Goal: Task Accomplishment & Management: Manage account settings

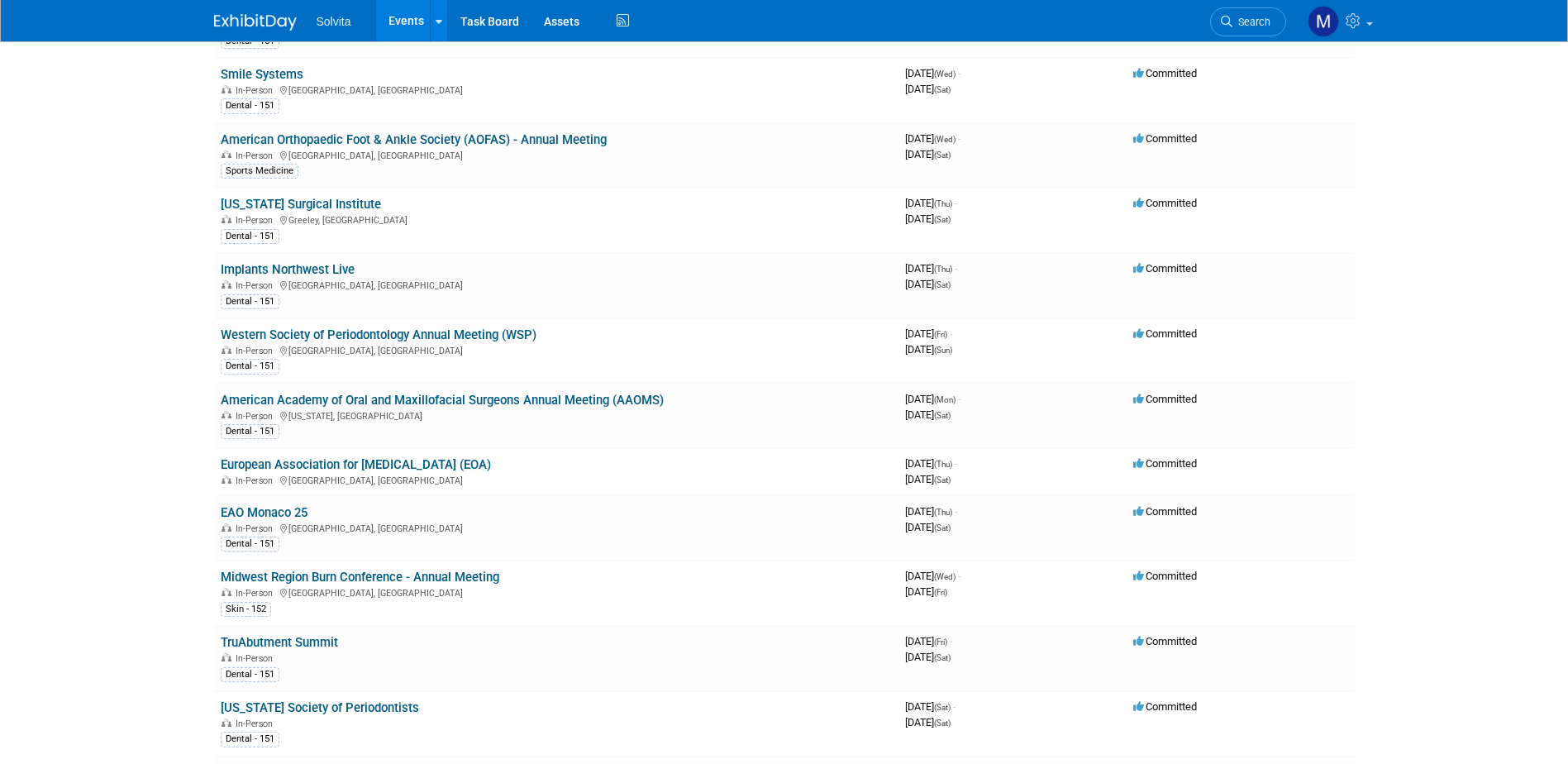
scroll to position [330, 0]
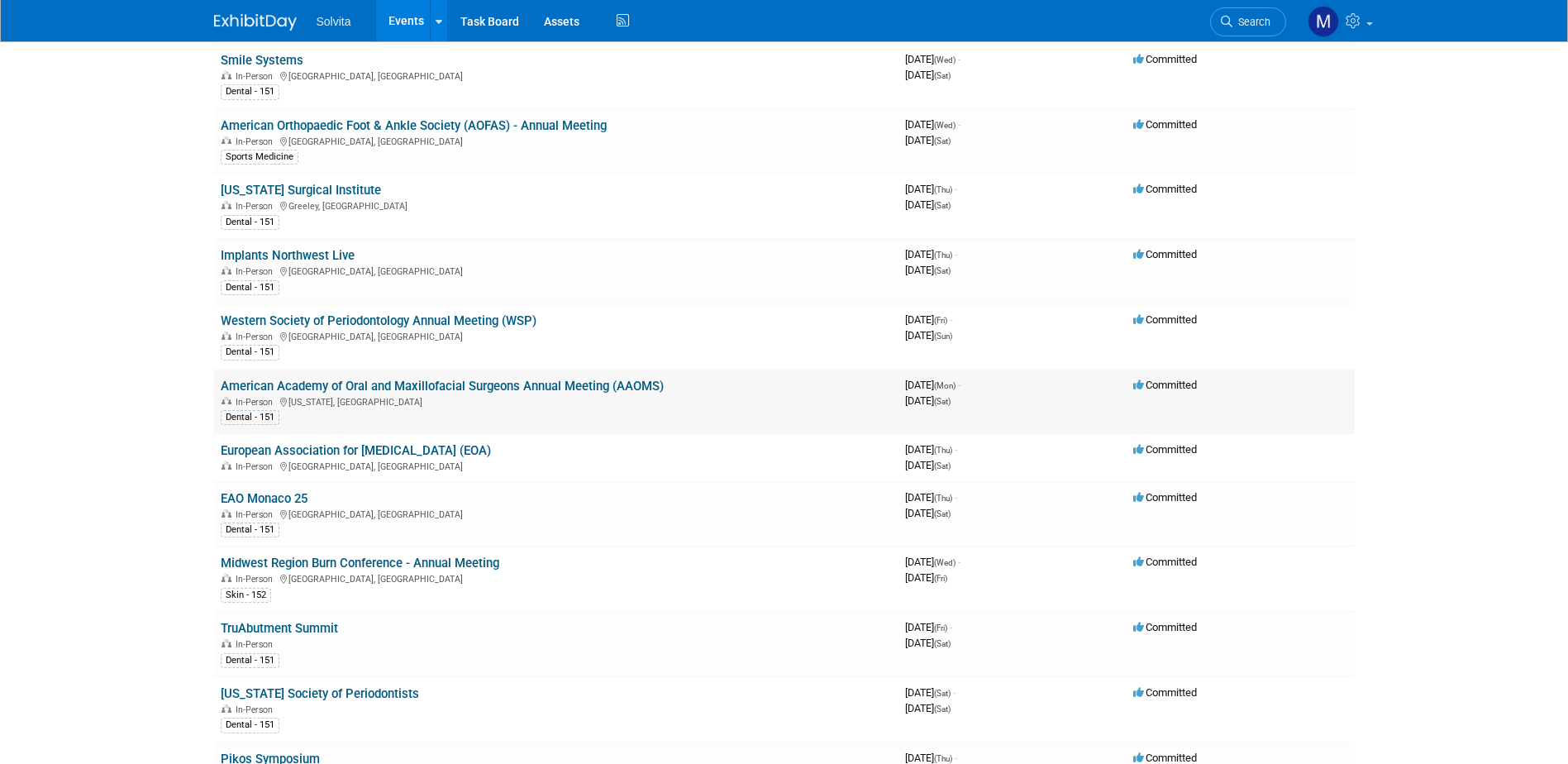
click at [378, 379] on link "American Academy of Oral and Maxillofacial Surgeons Annual Meeting (AAOMS)" at bounding box center [442, 386] width 443 height 15
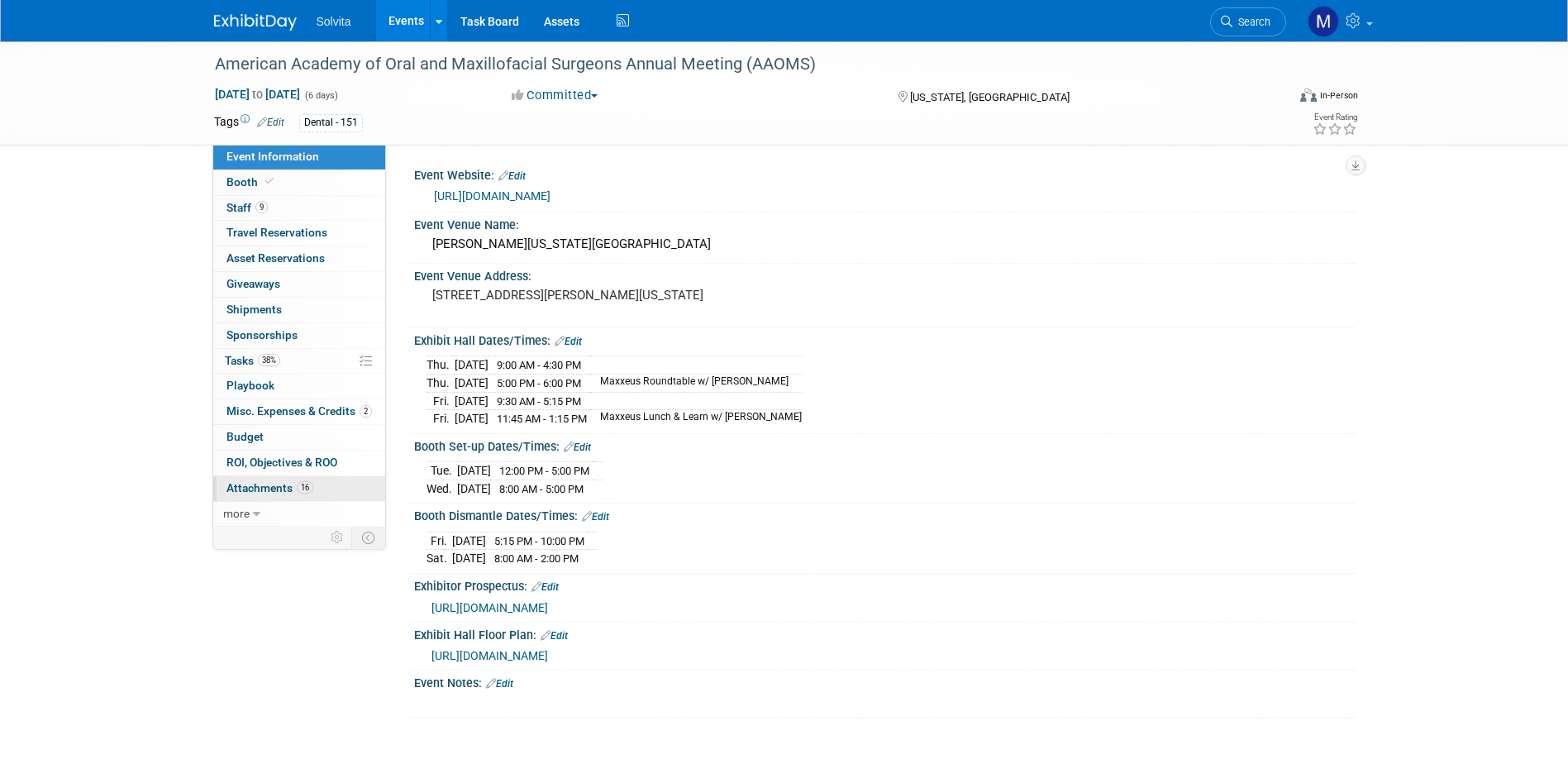
click at [261, 485] on span "Attachments 16" at bounding box center [270, 487] width 87 height 13
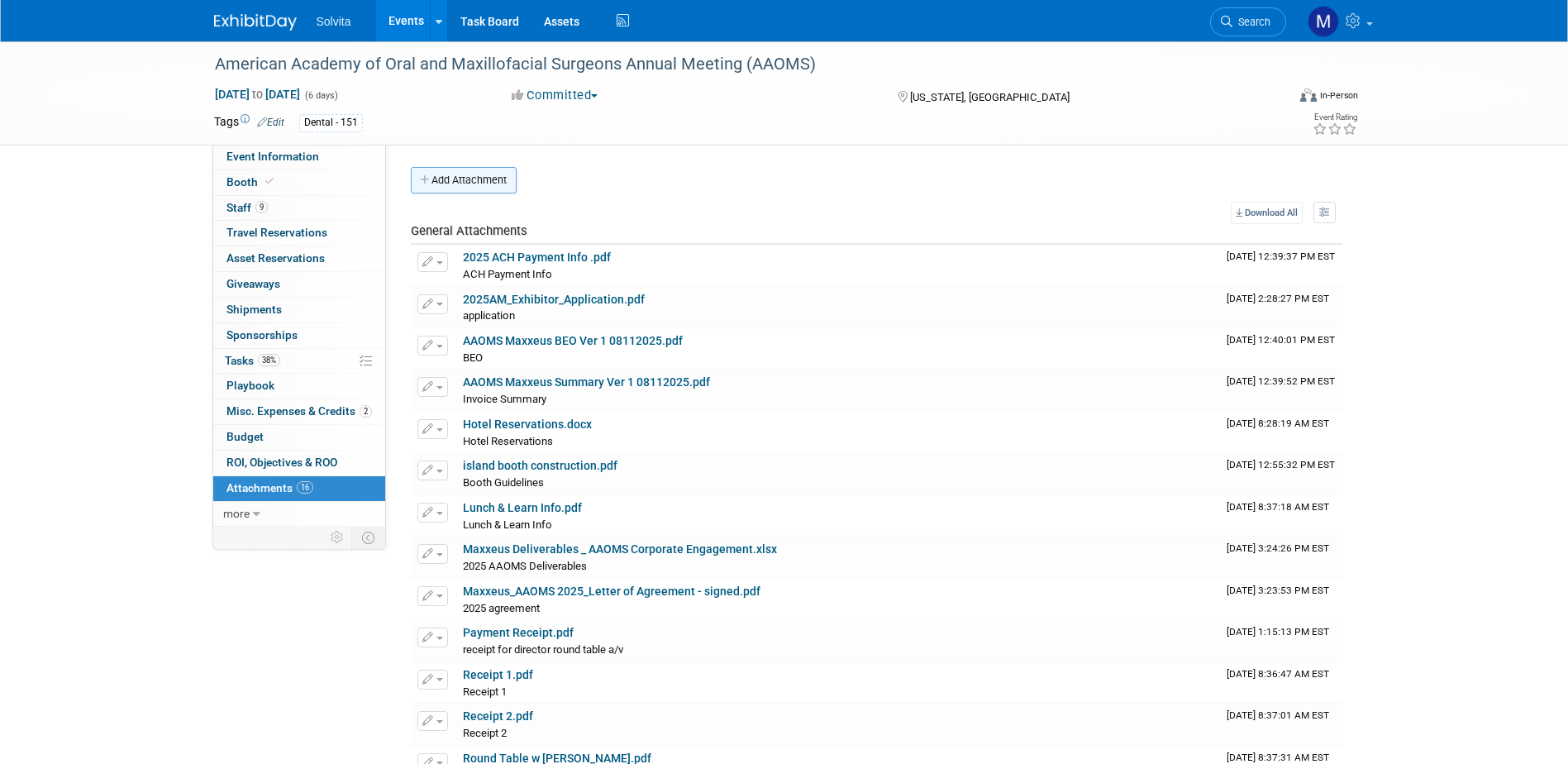
click at [469, 184] on button "Add Attachment" at bounding box center [463, 180] width 106 height 26
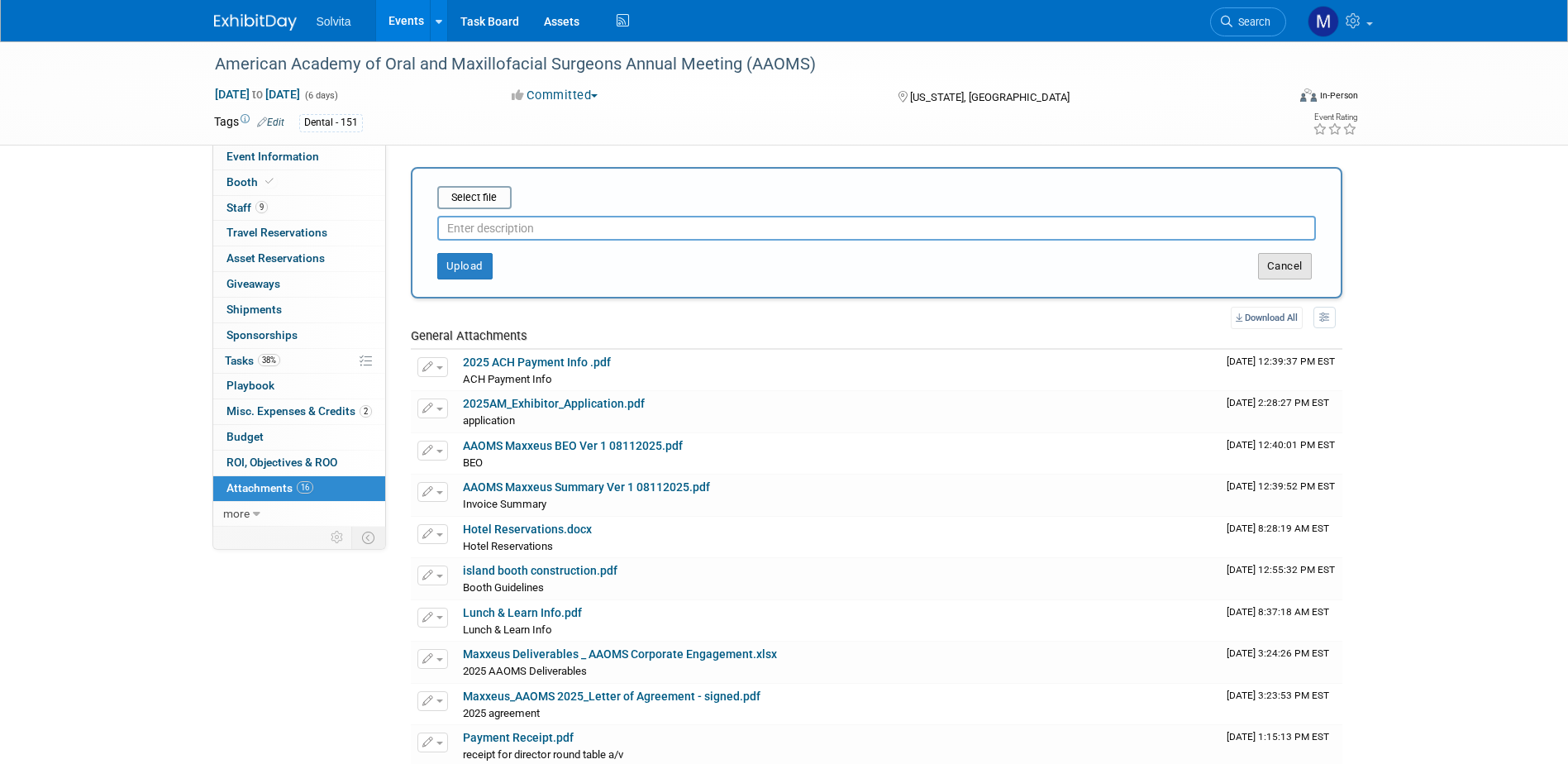
click at [1298, 270] on button "Cancel" at bounding box center [1285, 265] width 54 height 26
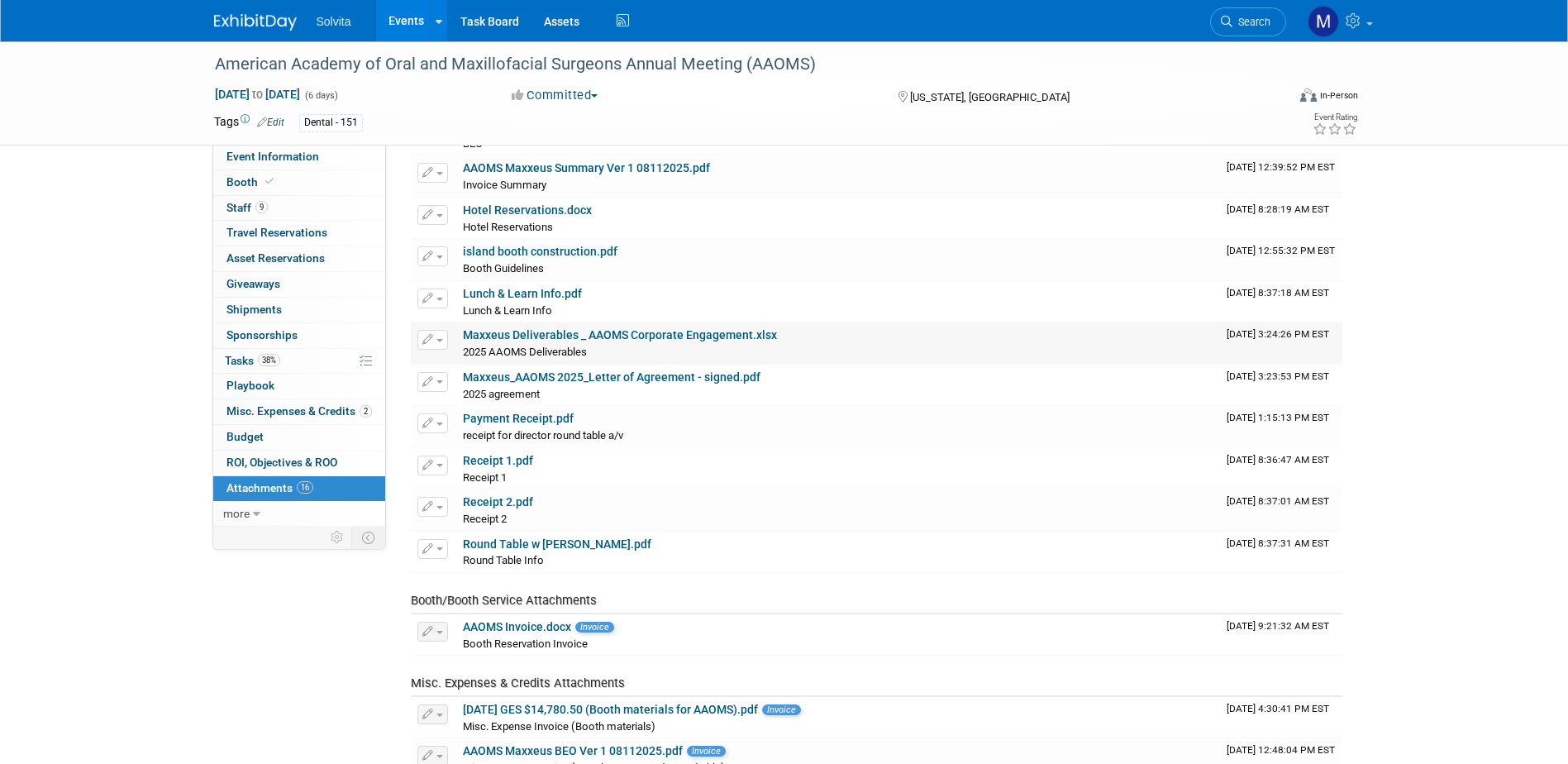
scroll to position [426, 0]
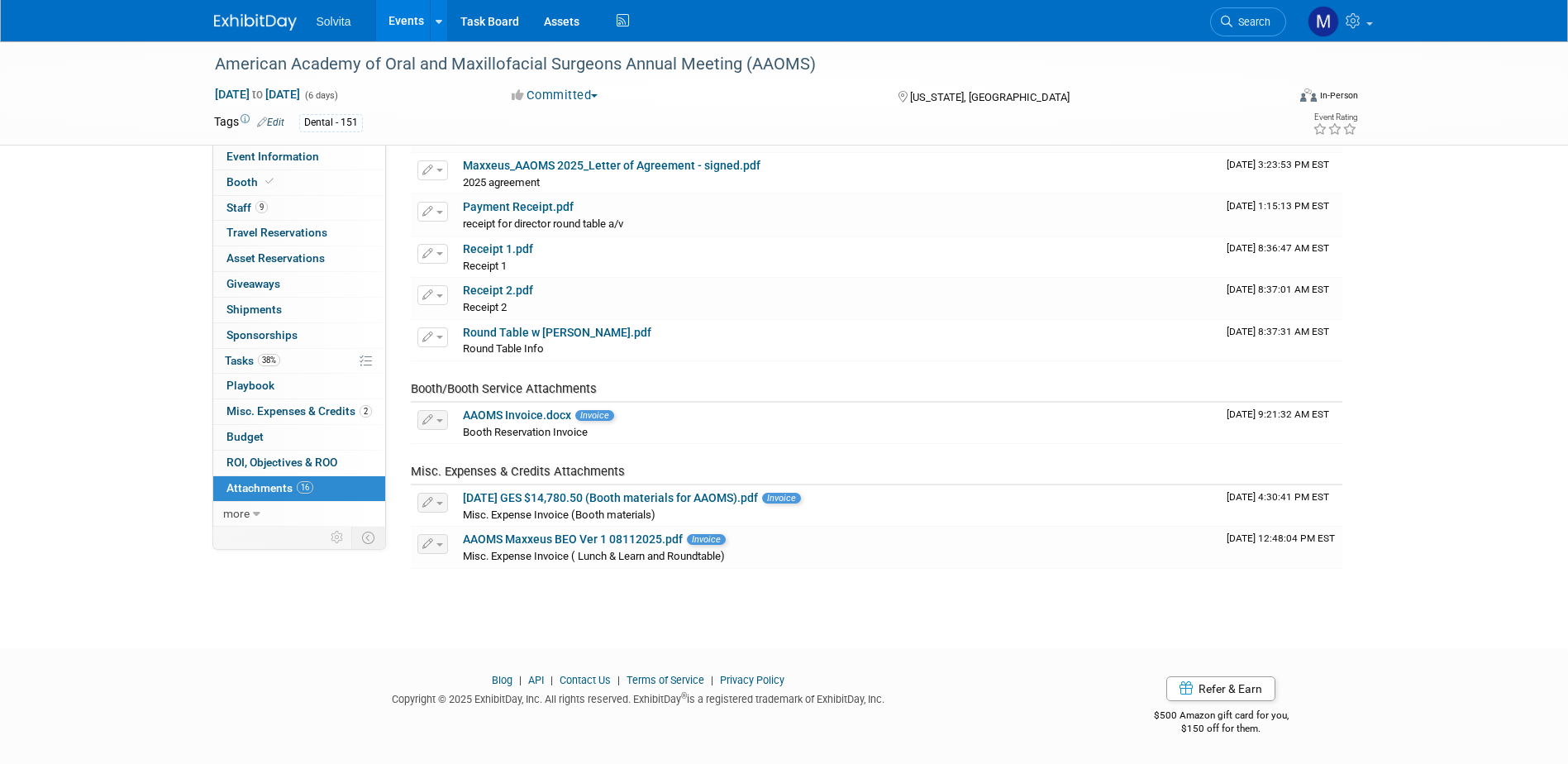
click at [809, 457] on td "Misc. Expenses & Credits Attachments" at bounding box center [815, 464] width 809 height 41
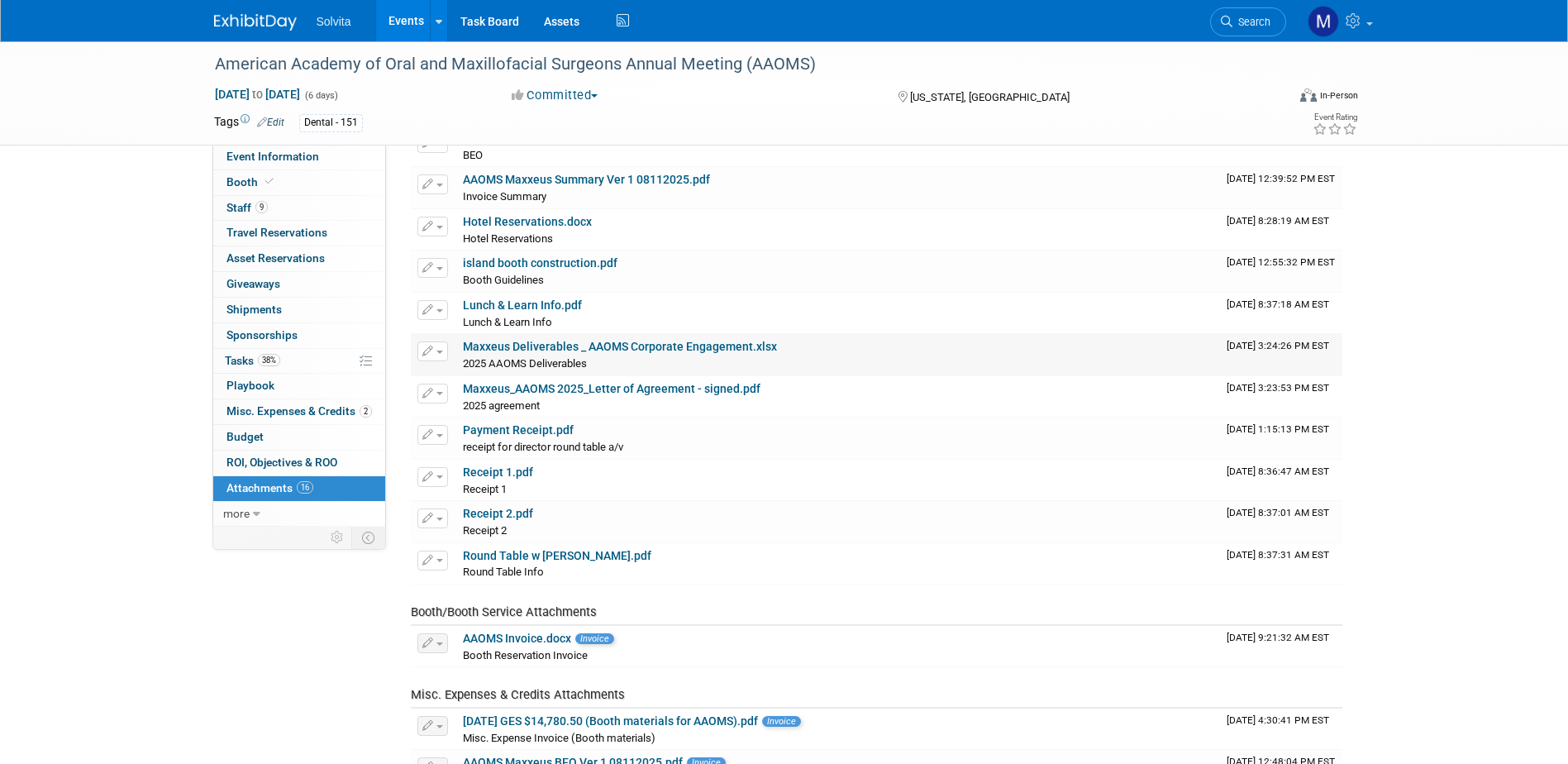
scroll to position [0, 0]
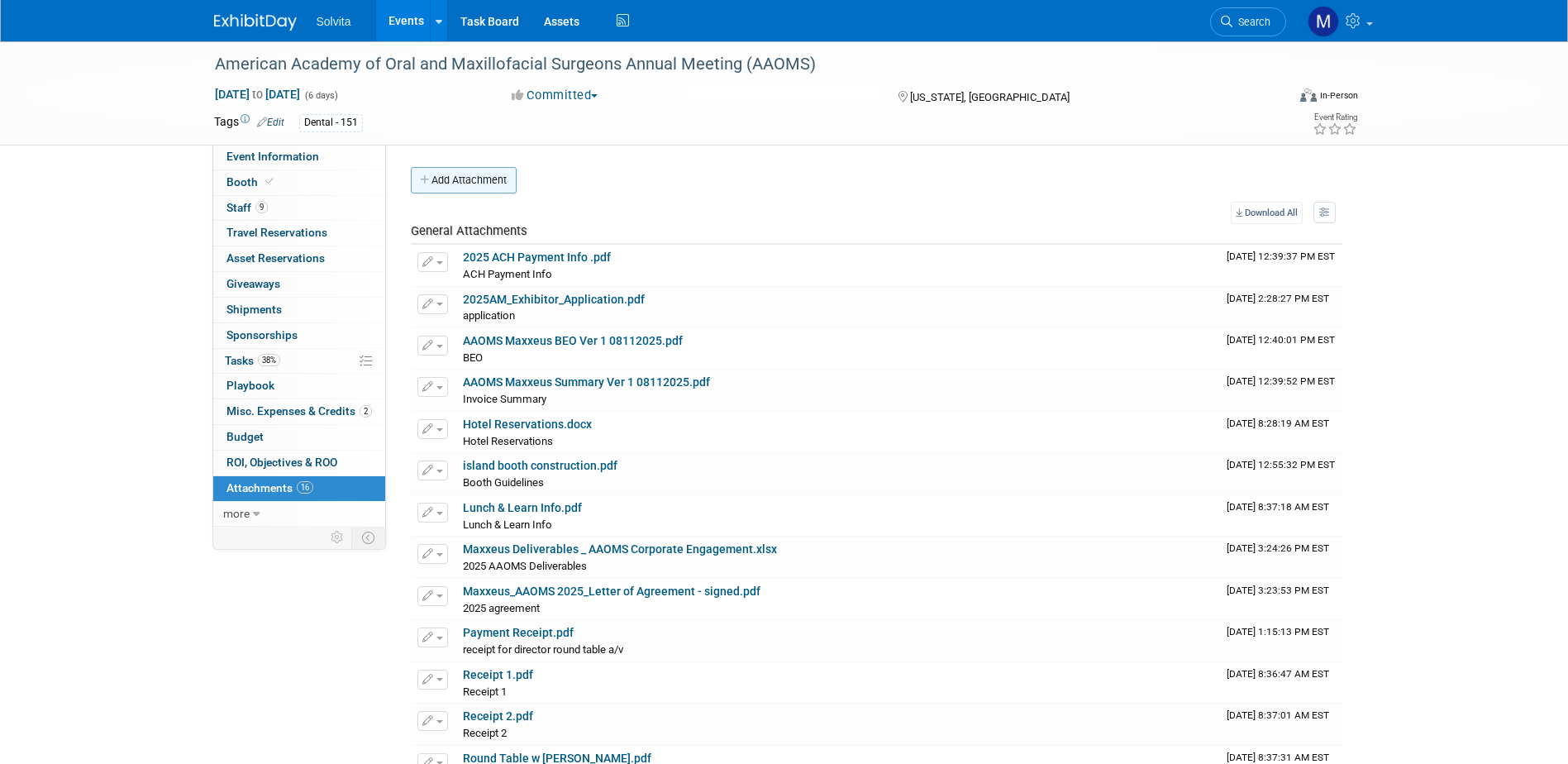
click at [476, 180] on button "Add Attachment" at bounding box center [463, 180] width 106 height 26
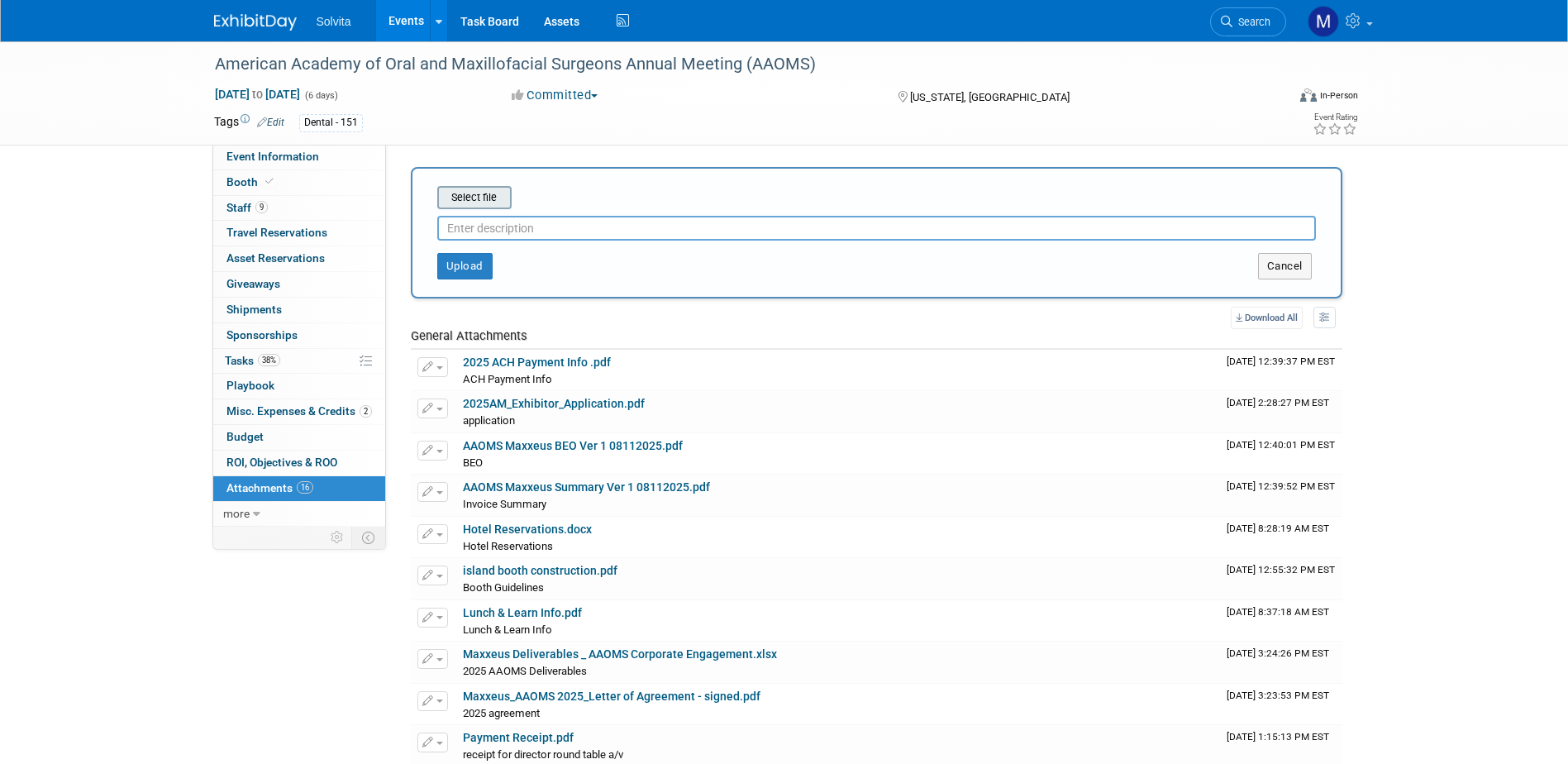
click at [488, 201] on input "file" at bounding box center [411, 197] width 196 height 20
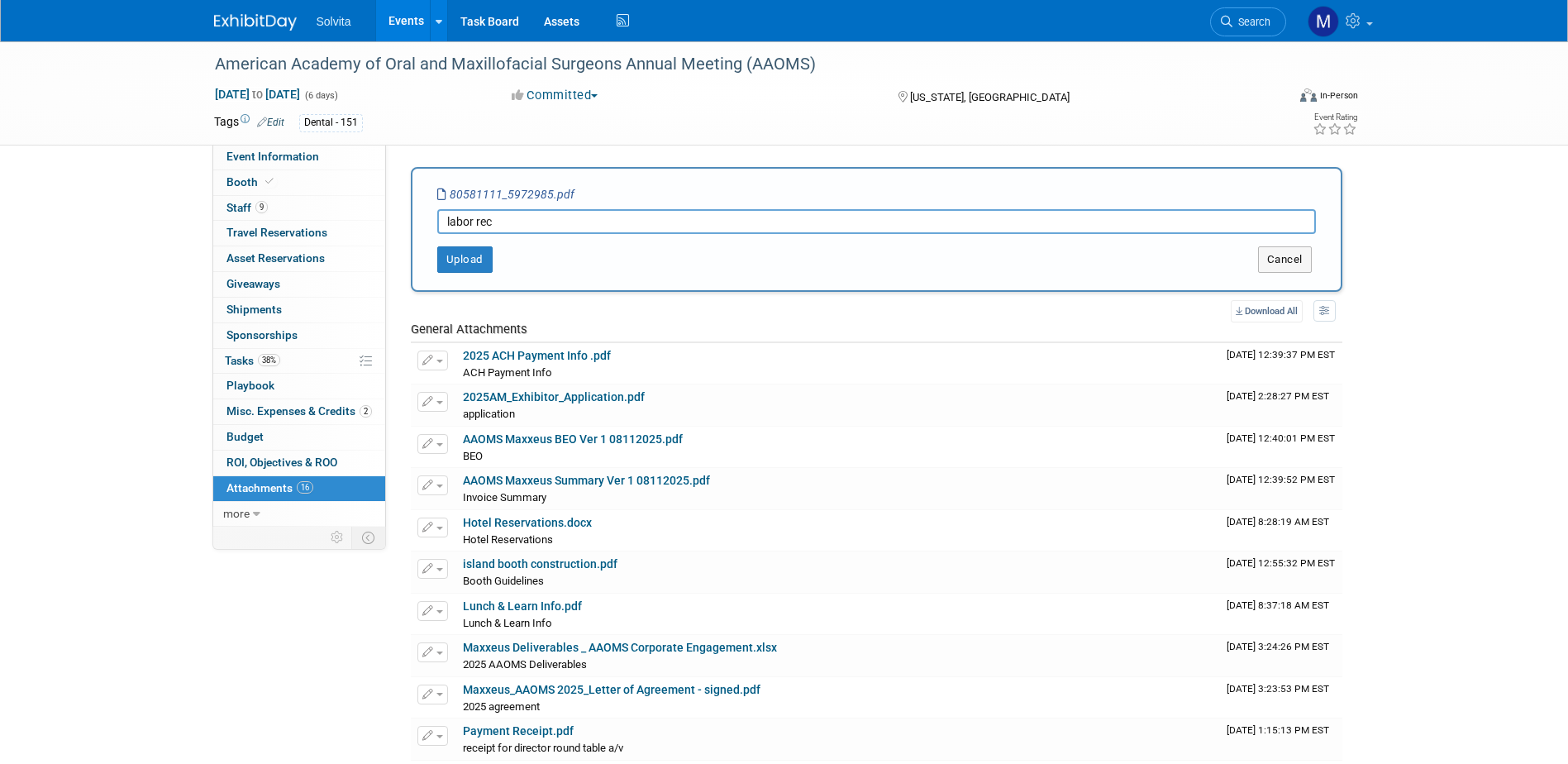
drag, startPoint x: 557, startPoint y: 233, endPoint x: 549, endPoint y: 228, distance: 9.4
click at [557, 233] on input "labor rec" at bounding box center [876, 221] width 878 height 25
type input "labor receipt #1"
click at [472, 260] on button "Upload" at bounding box center [464, 260] width 55 height 26
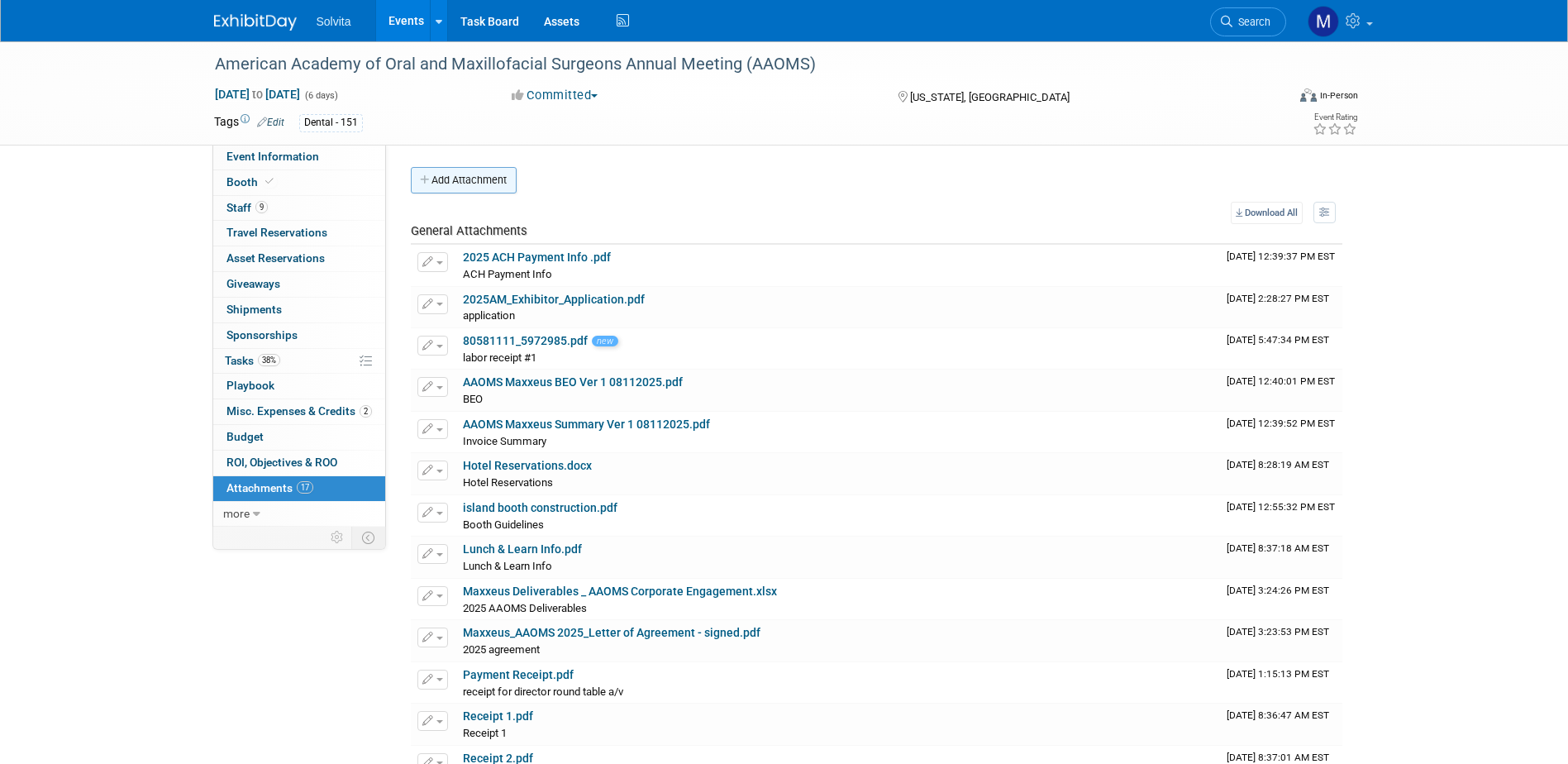
click at [477, 187] on button "Add Attachment" at bounding box center [463, 180] width 106 height 26
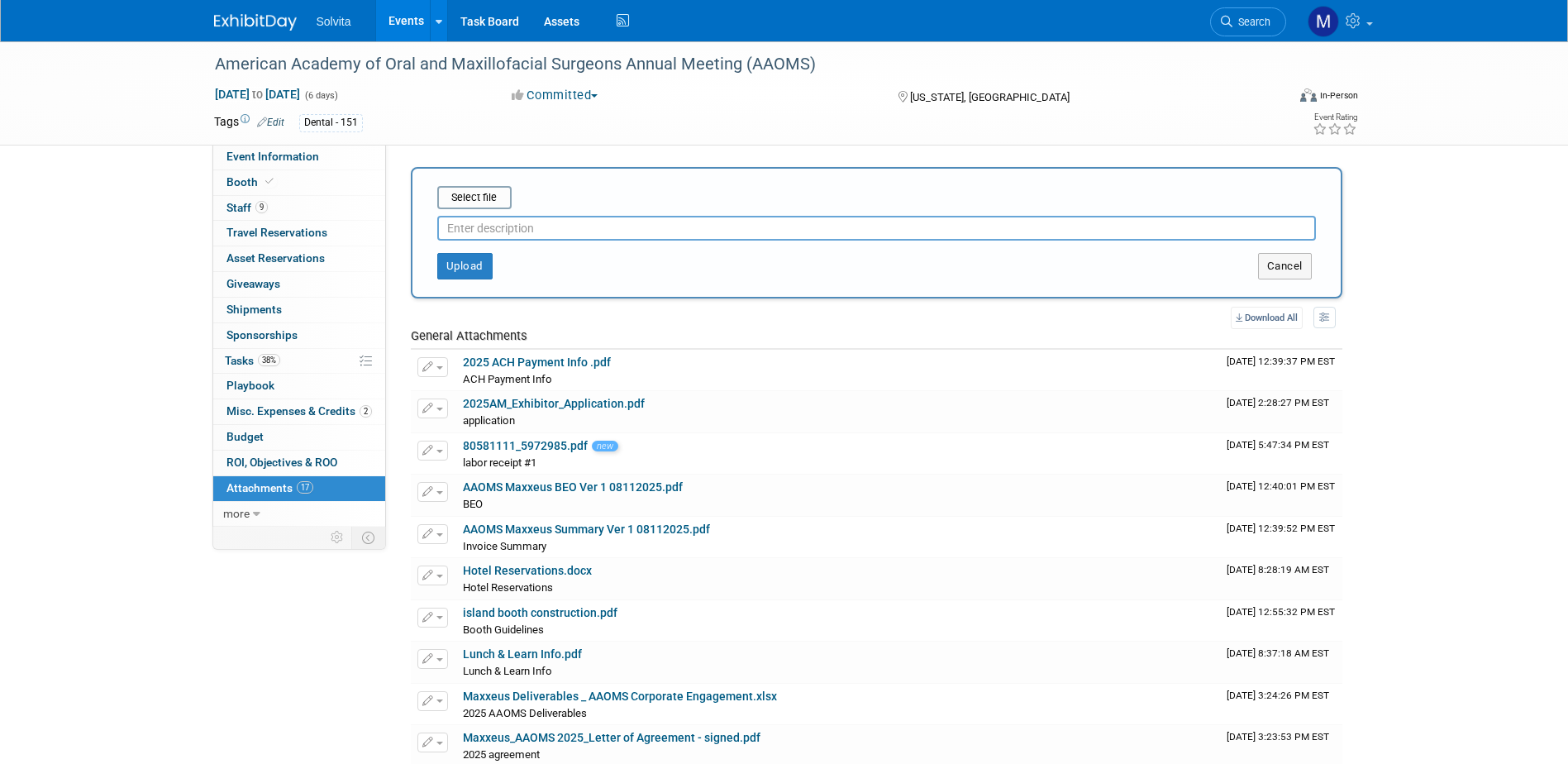
click at [494, 235] on input "text" at bounding box center [876, 228] width 878 height 25
type input "labor receipt #2"
click at [505, 190] on input "file" at bounding box center [411, 197] width 196 height 20
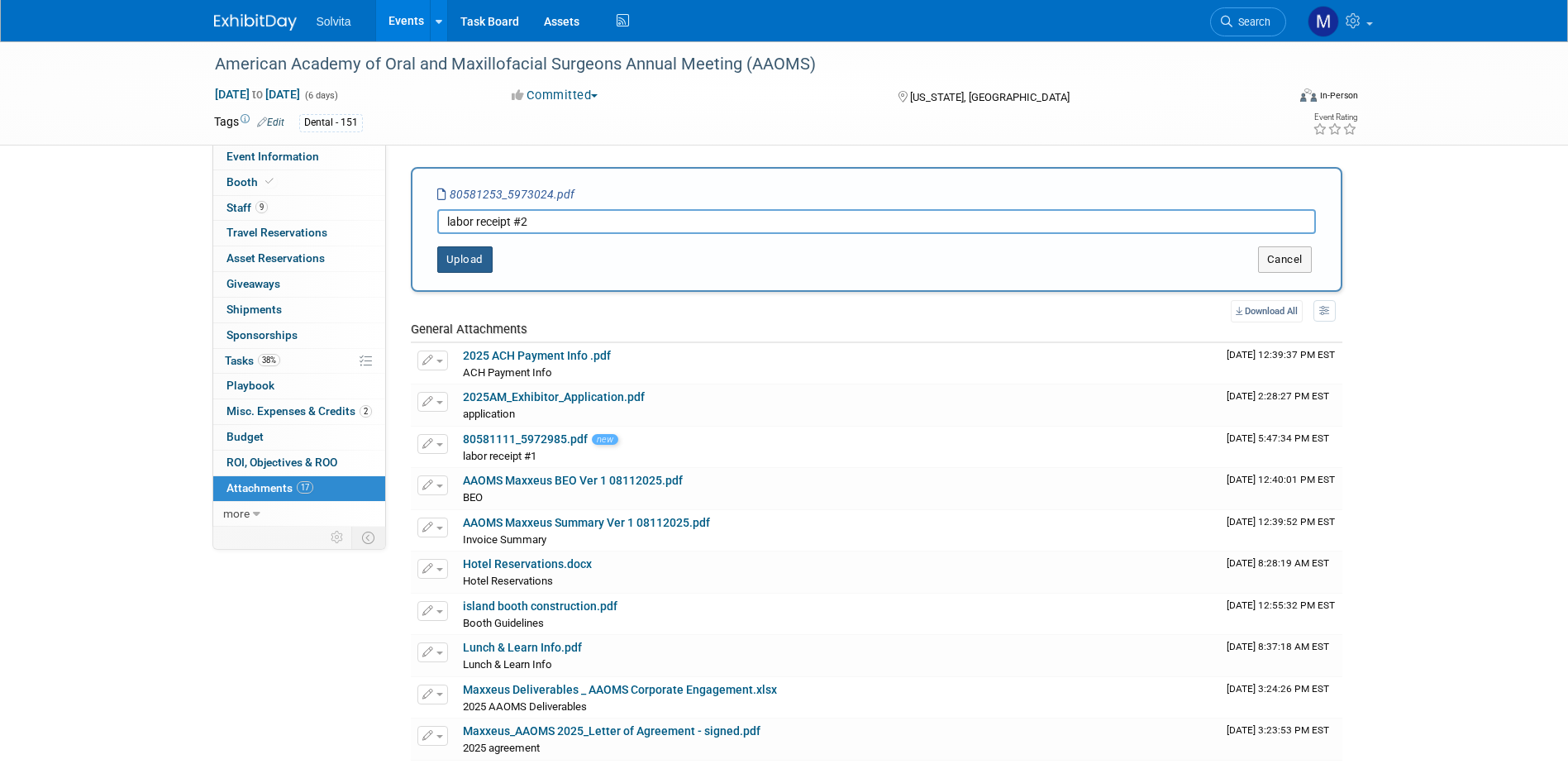
click at [464, 259] on button "Upload" at bounding box center [464, 260] width 55 height 26
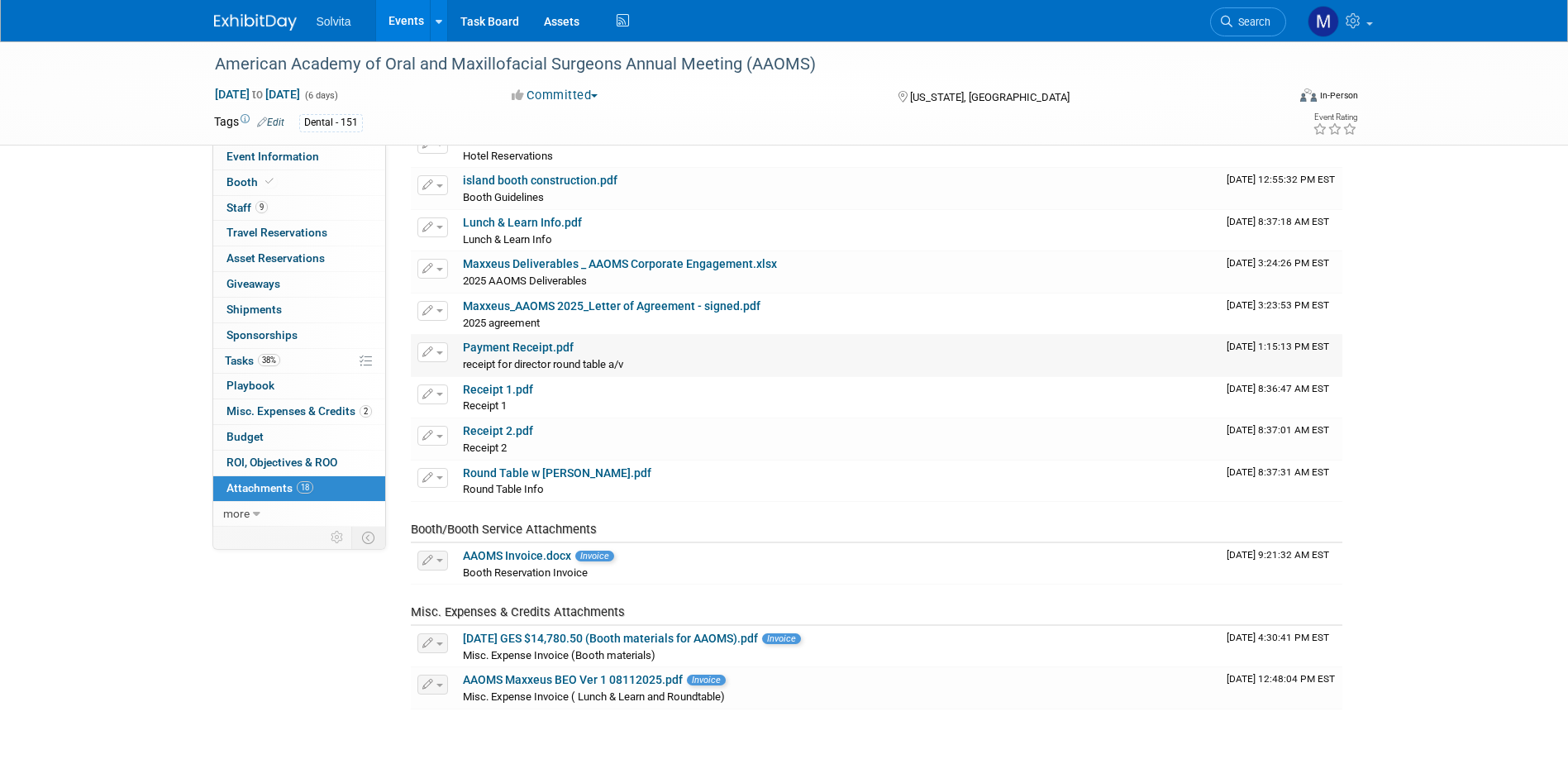
scroll to position [330, 0]
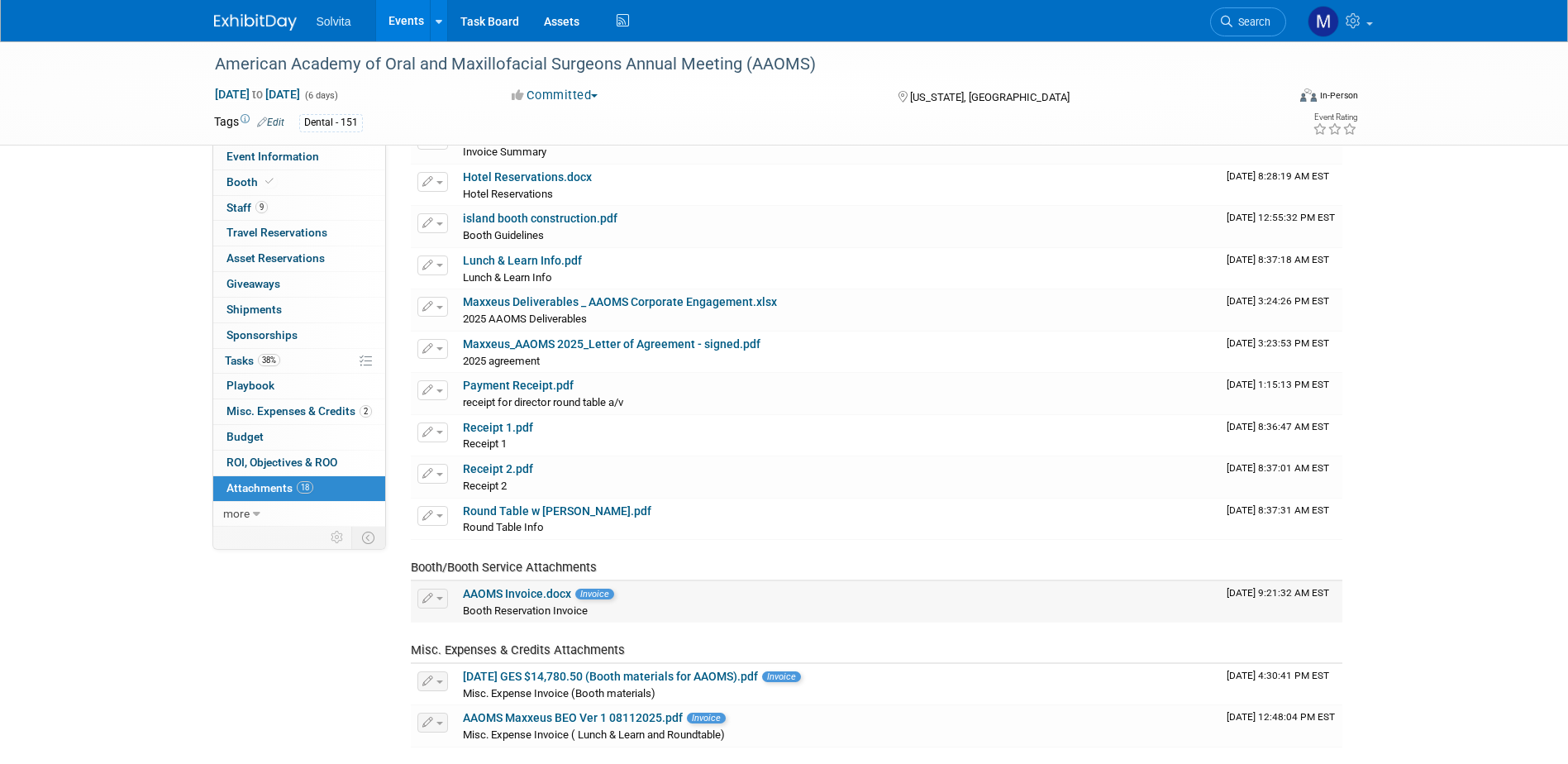
click at [432, 603] on icon "button" at bounding box center [428, 598] width 12 height 11
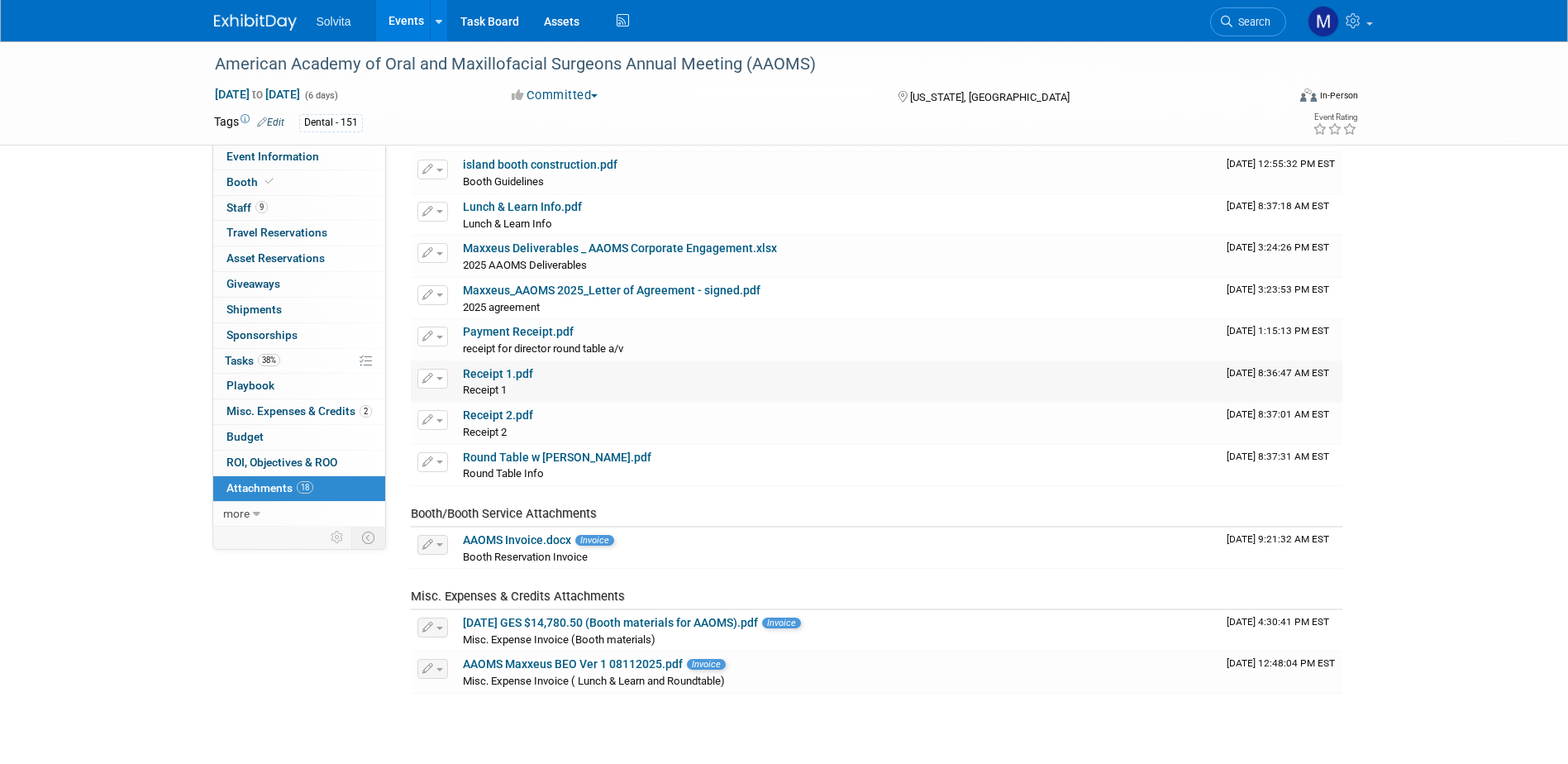
scroll to position [413, 0]
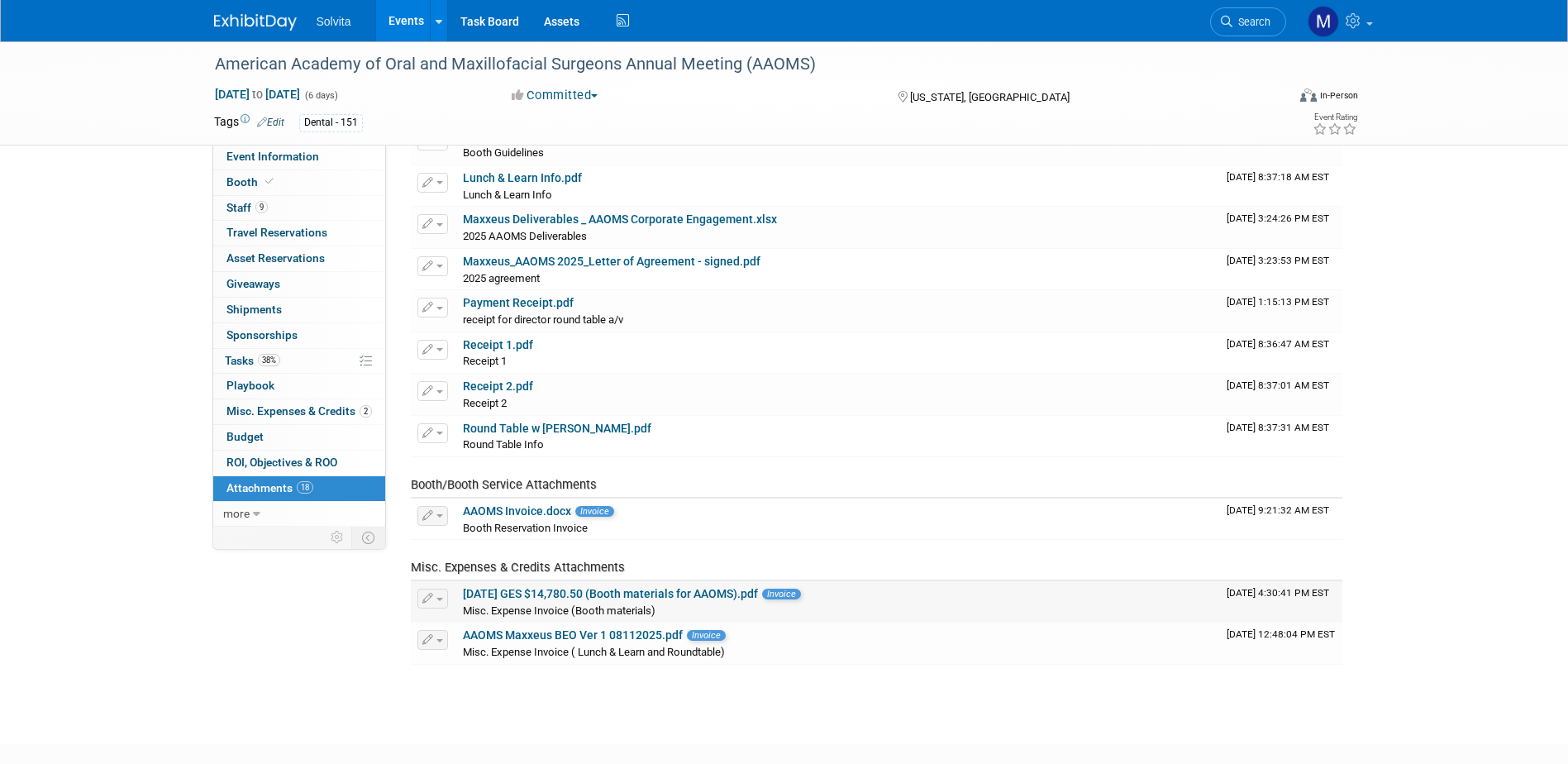
click at [535, 589] on link "[DATE] GES $14,780.50 (Booth materials for AAOMS).pdf" at bounding box center [610, 593] width 295 height 13
click at [454, 490] on span "Booth/Booth Service Attachments" at bounding box center [504, 484] width 186 height 15
click at [464, 484] on span "Booth/Booth Service Attachments" at bounding box center [504, 484] width 186 height 15
click at [243, 187] on span "Booth" at bounding box center [251, 181] width 50 height 13
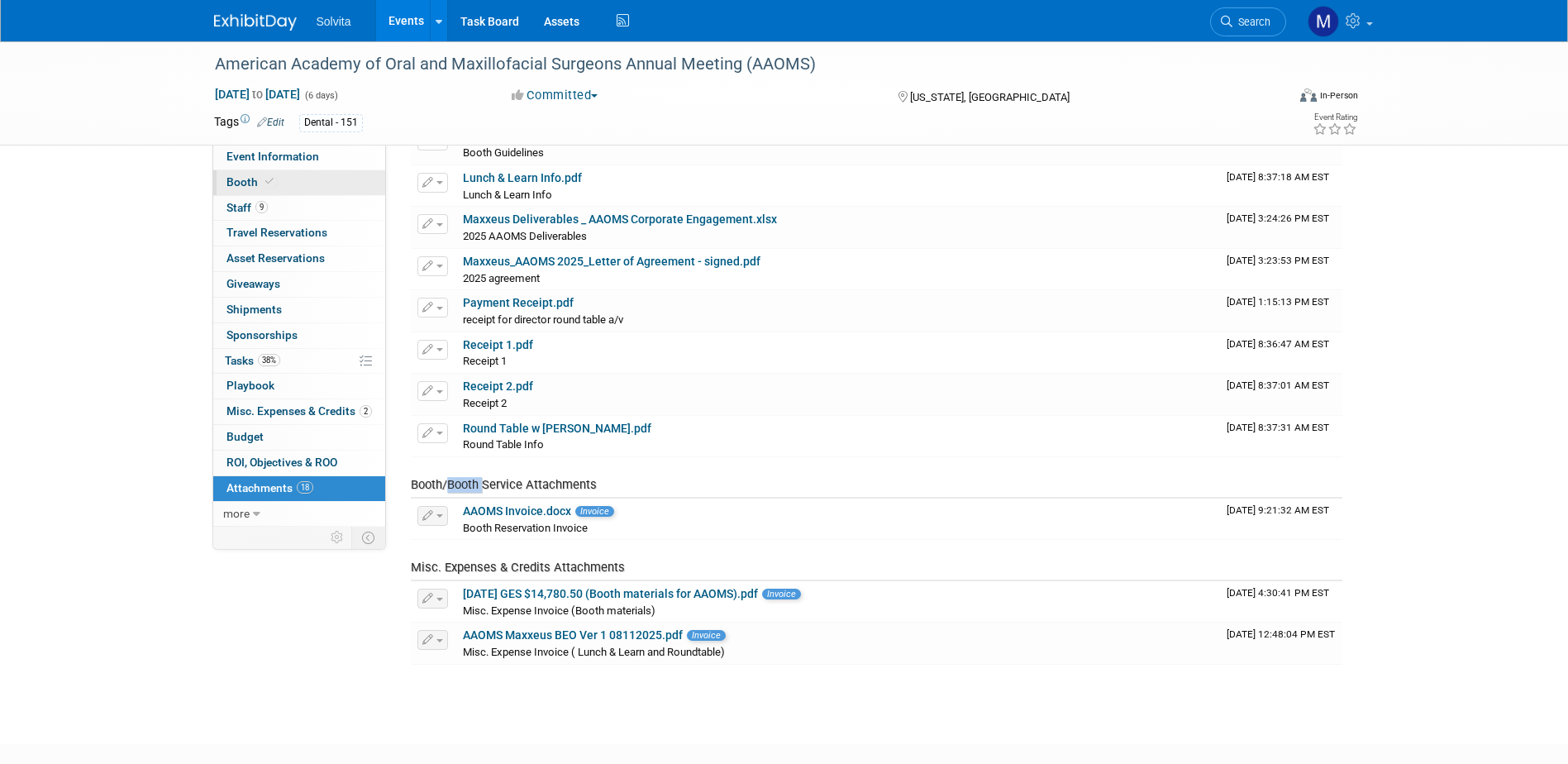
scroll to position [0, 0]
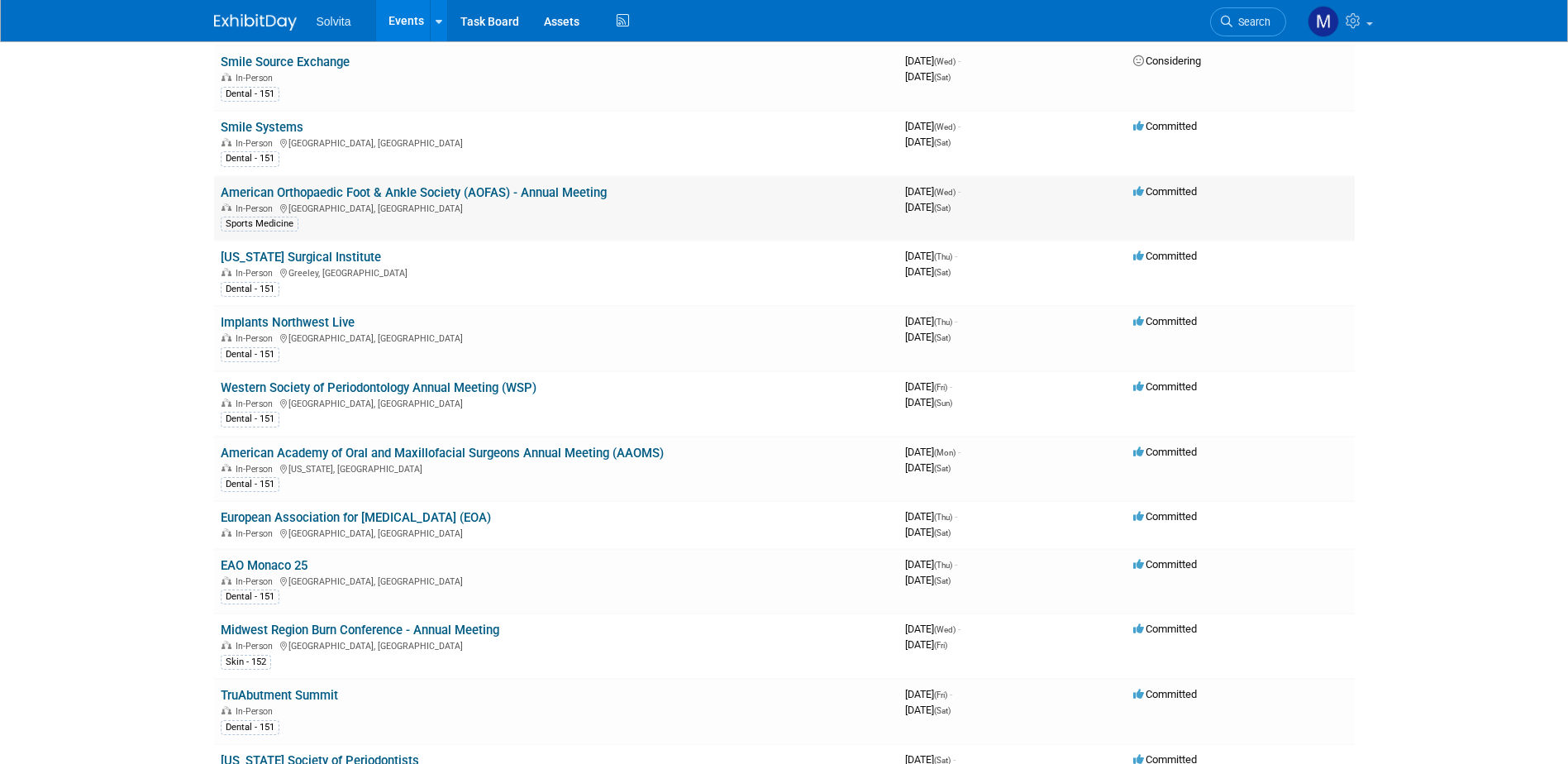
scroll to position [330, 0]
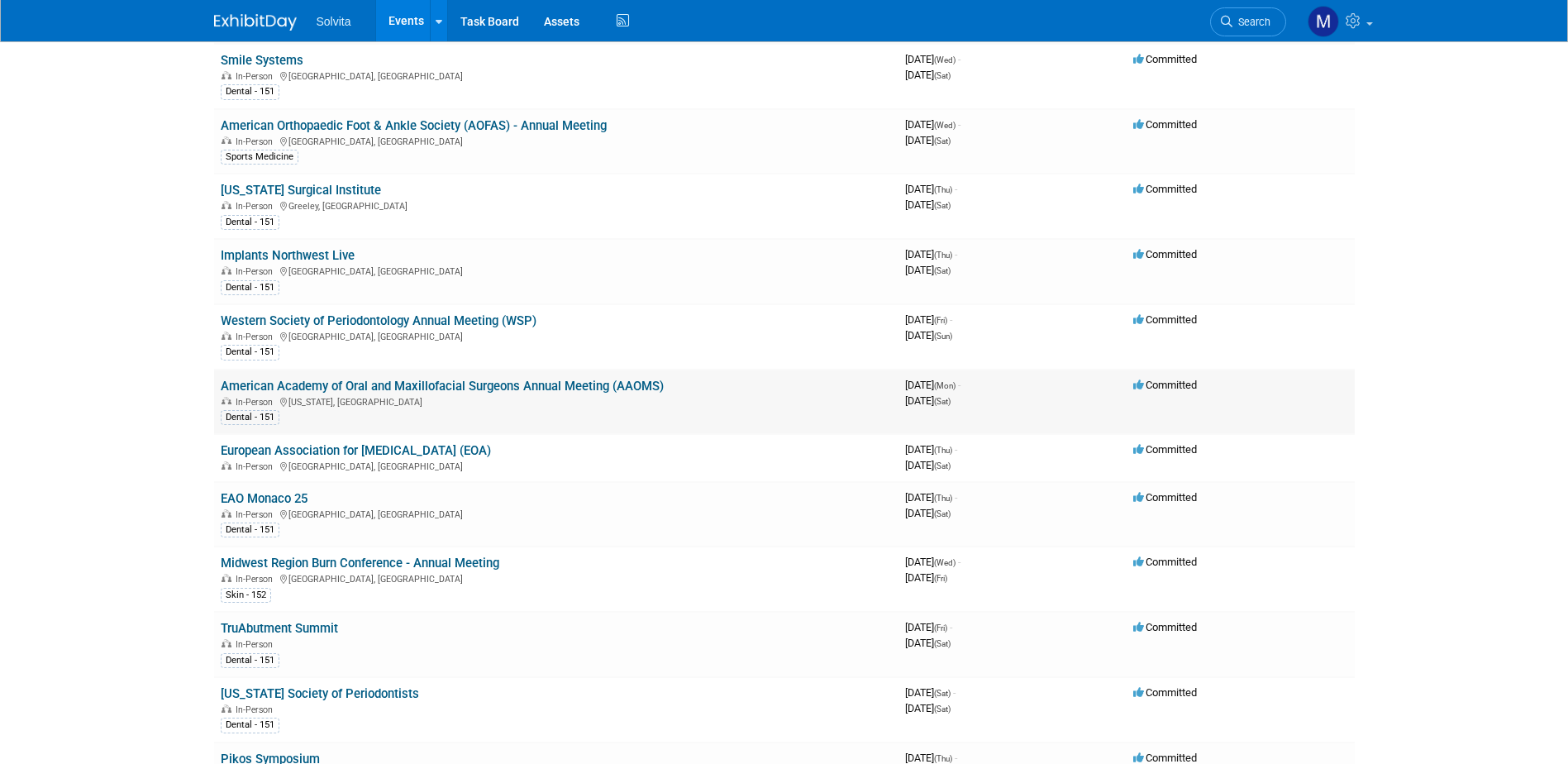
click at [361, 373] on td "American Academy of Oral and Maxillofacial Surgeons Annual Meeting (AAOMS) In-P…" at bounding box center [557, 402] width 685 height 65
click at [364, 381] on link "American Academy of Oral and Maxillofacial Surgeons Annual Meeting (AAOMS)" at bounding box center [442, 386] width 443 height 15
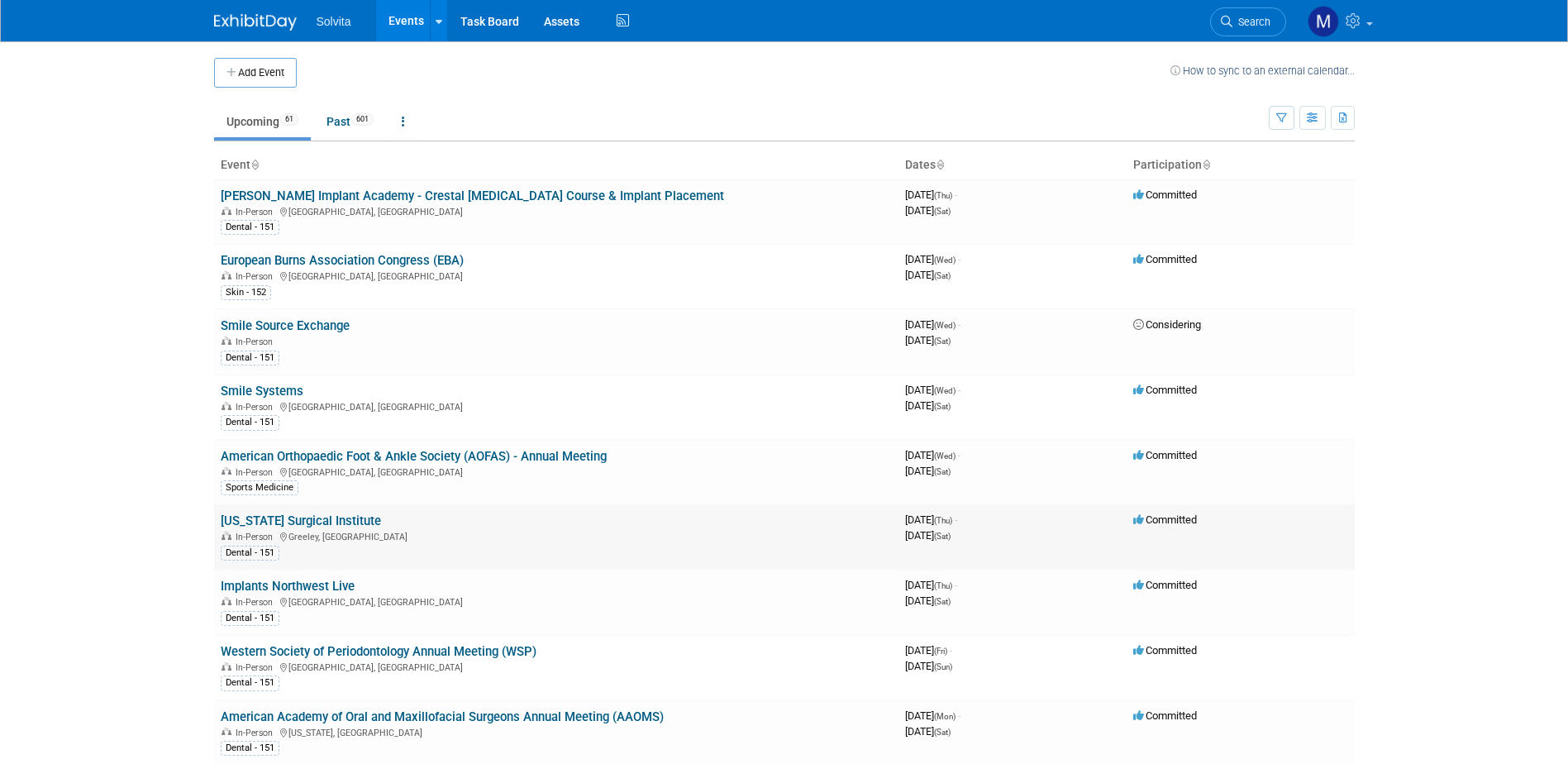
scroll to position [83, 0]
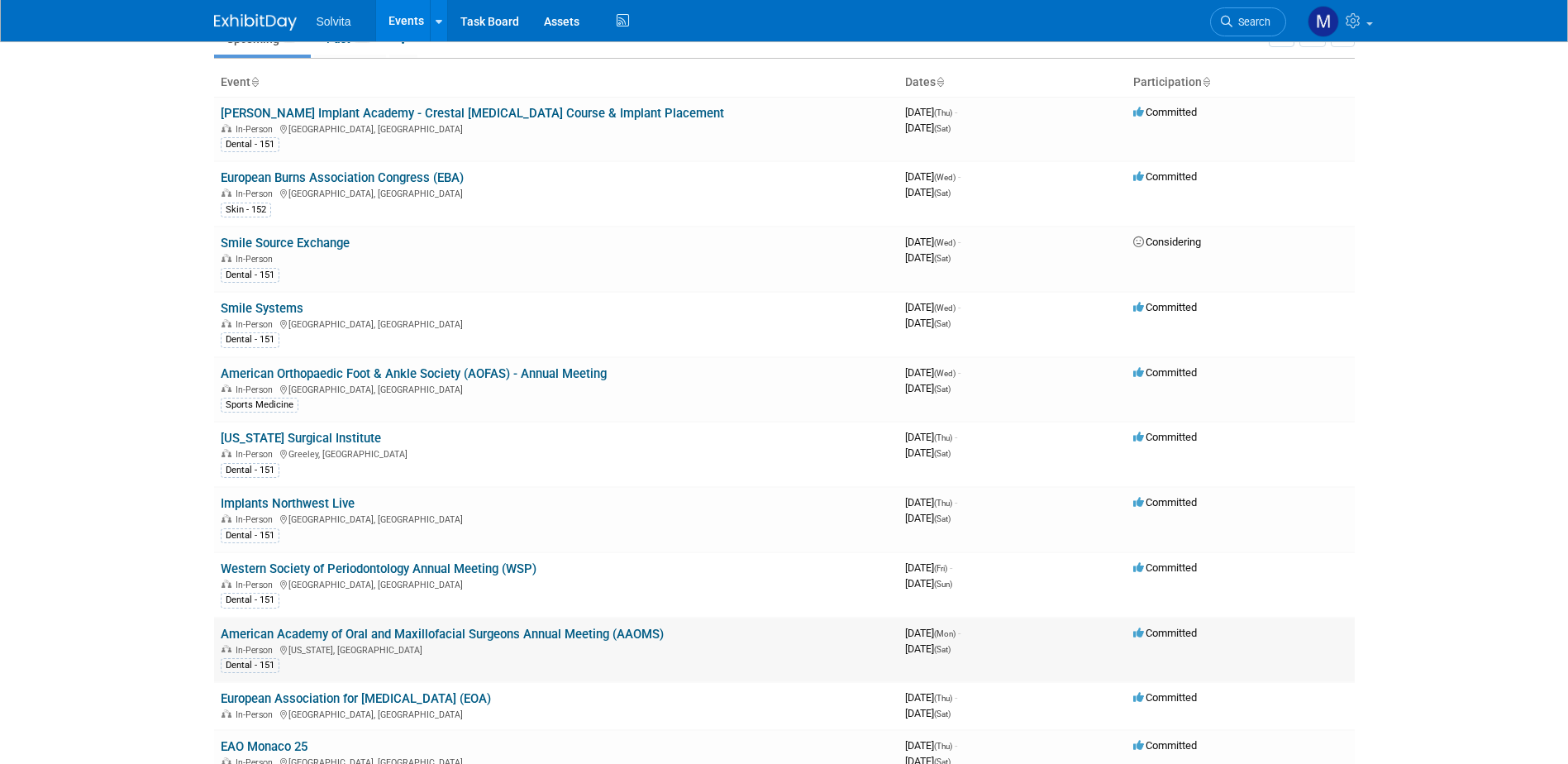
click at [354, 621] on td "American Academy of Oral and Maxillofacial Surgeons Annual Meeting (AAOMS) In-P…" at bounding box center [557, 650] width 685 height 65
click at [353, 627] on link "American Academy of Oral and Maxillofacial Surgeons Annual Meeting (AAOMS)" at bounding box center [442, 633] width 443 height 15
click at [364, 632] on link "American Academy of Oral and Maxillofacial Surgeons Annual Meeting (AAOMS)" at bounding box center [442, 633] width 443 height 15
click at [407, 633] on link "American Academy of Oral and Maxillofacial Surgeons Annual Meeting (AAOMS)" at bounding box center [442, 633] width 443 height 15
click at [458, 629] on link "American Academy of Oral and Maxillofacial Surgeons Annual Meeting (AAOMS)" at bounding box center [442, 633] width 443 height 15
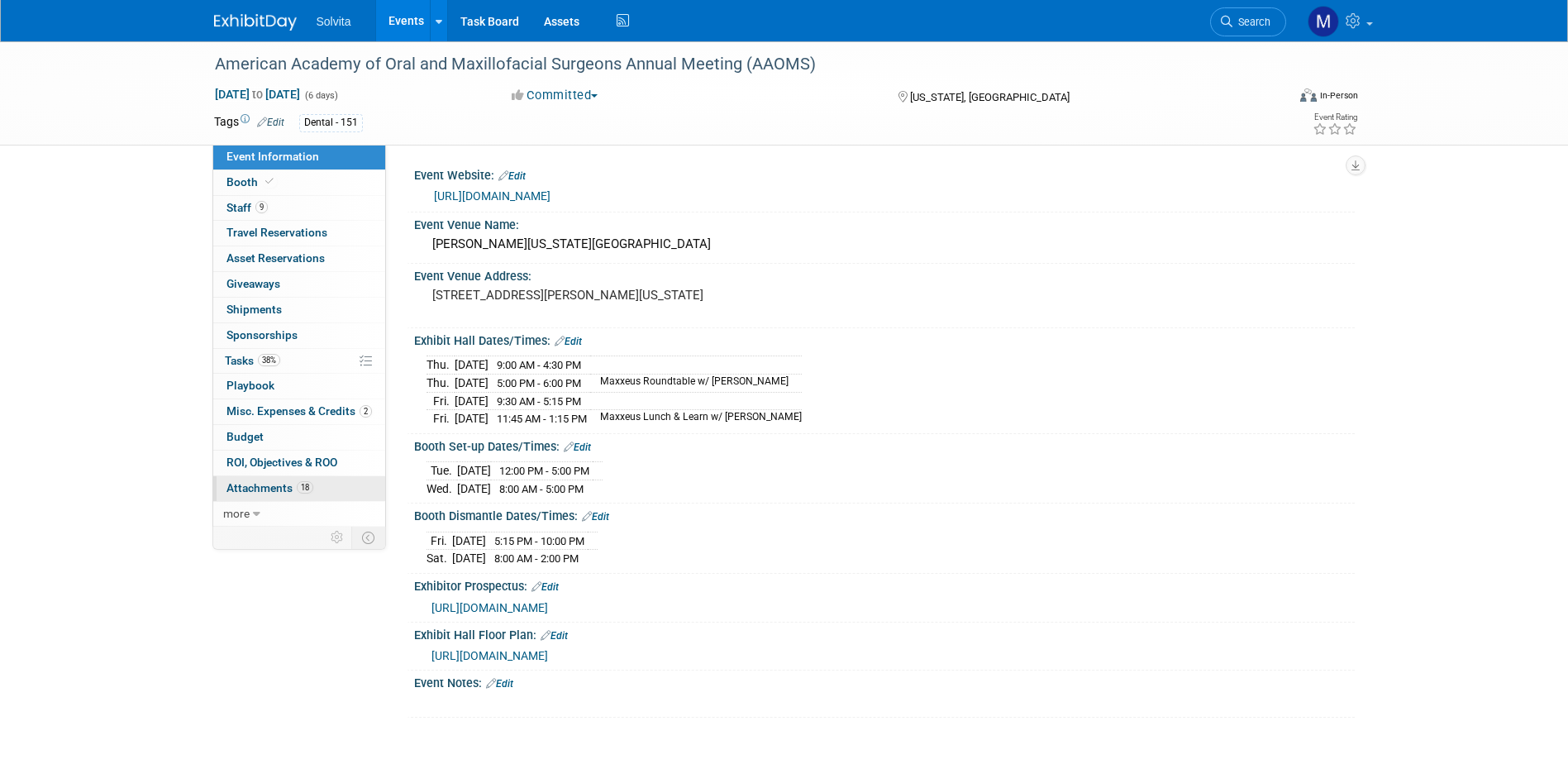
click at [269, 483] on span "Attachments 18" at bounding box center [270, 487] width 87 height 13
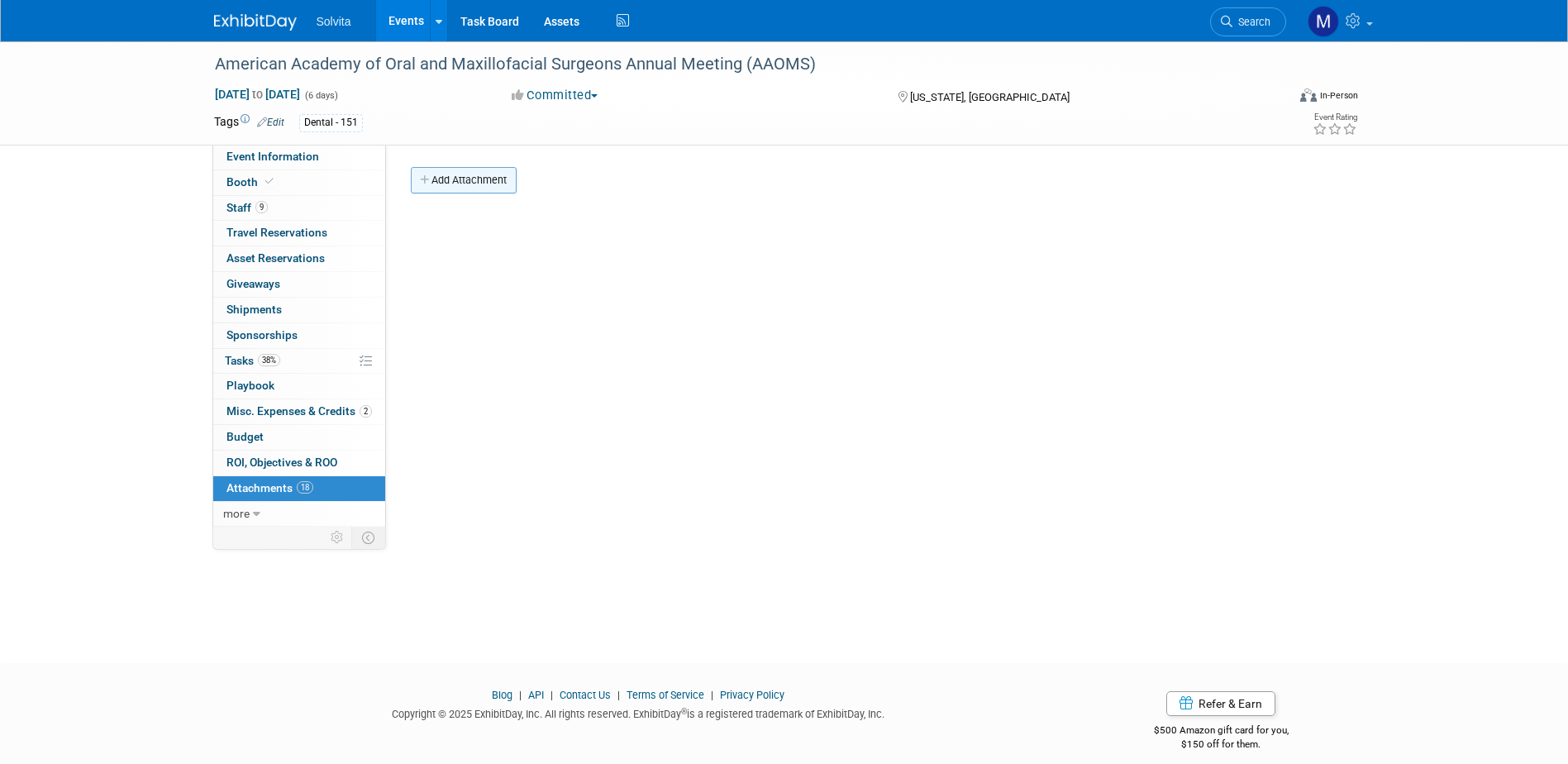
click at [454, 188] on button "Add Attachment" at bounding box center [463, 180] width 106 height 26
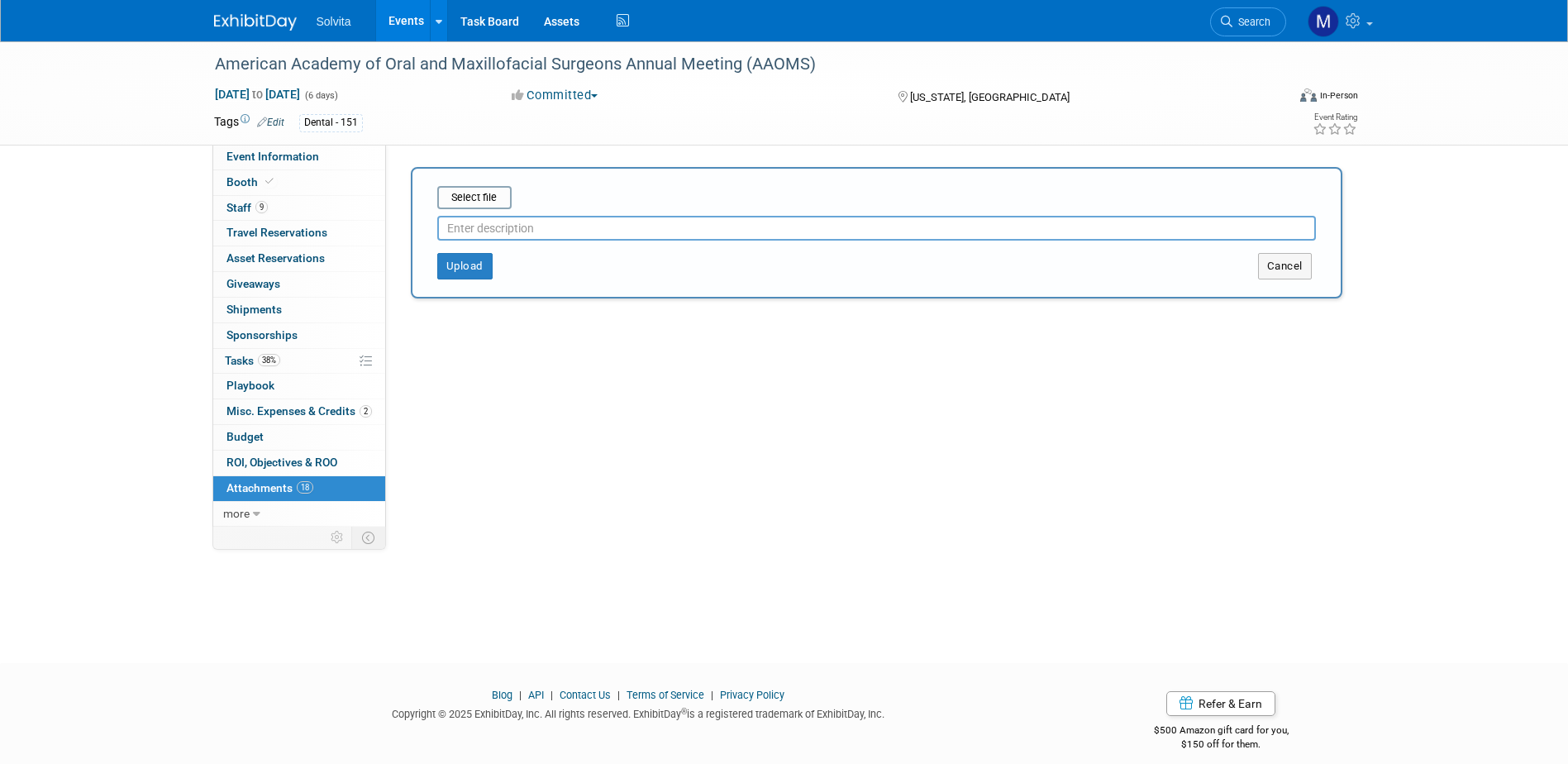
click at [266, 485] on span "Attachments 18" at bounding box center [270, 487] width 87 height 13
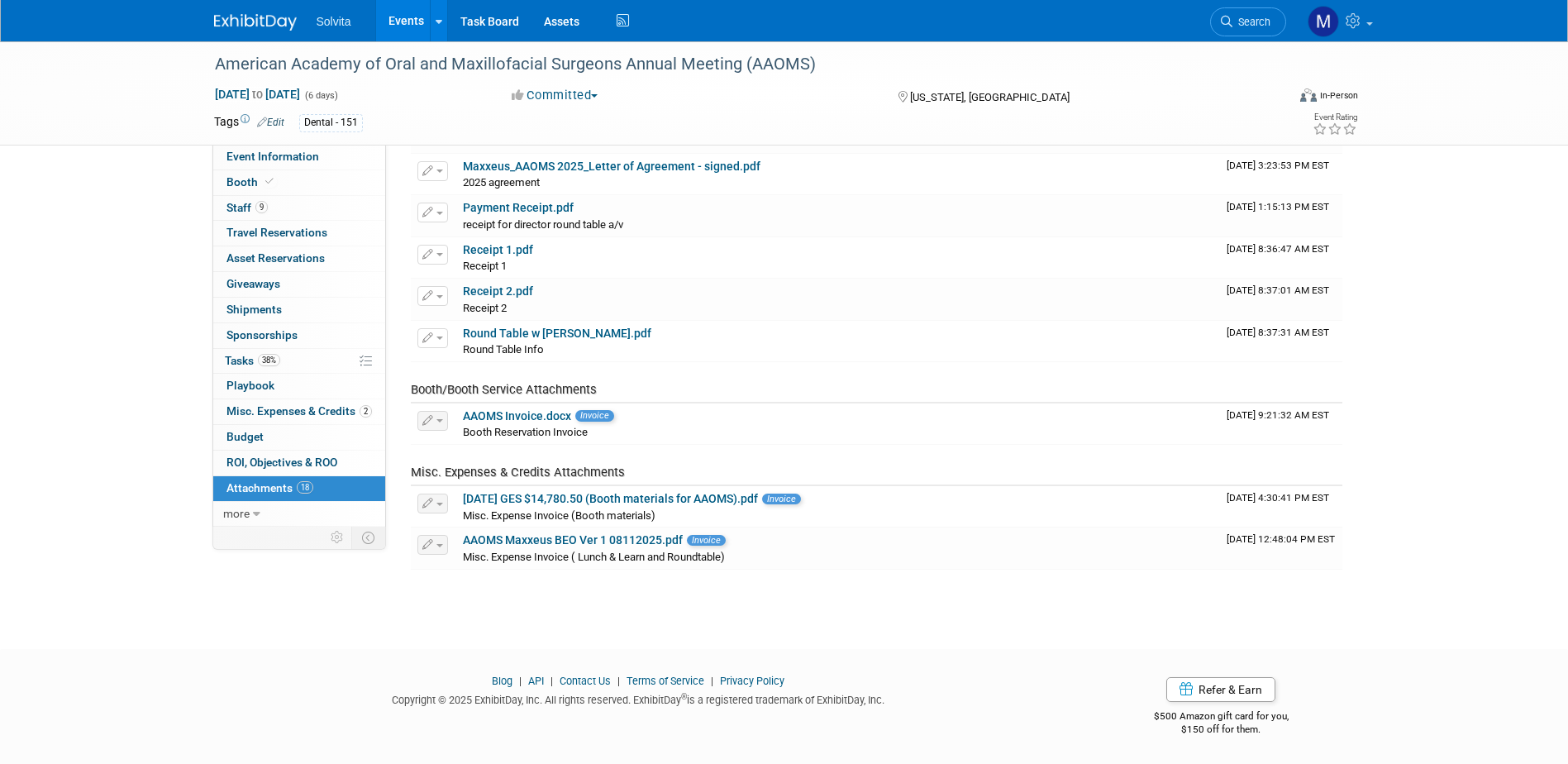
scroll to position [614, 0]
click at [485, 381] on span "Booth/Booth Service Attachments" at bounding box center [504, 388] width 186 height 15
click at [492, 385] on span "Booth/Booth Service Attachments" at bounding box center [504, 388] width 186 height 15
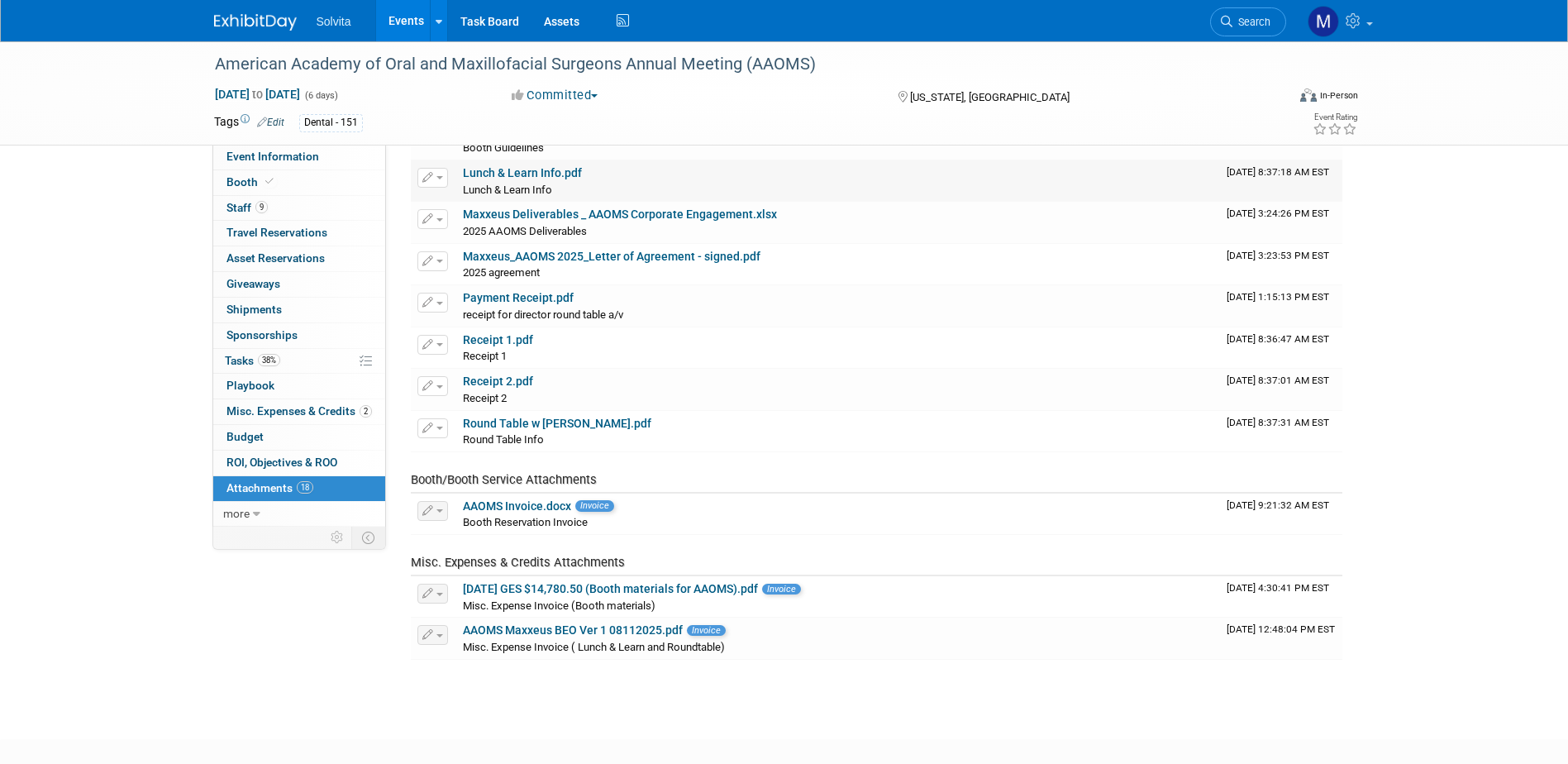
scroll to position [579, 0]
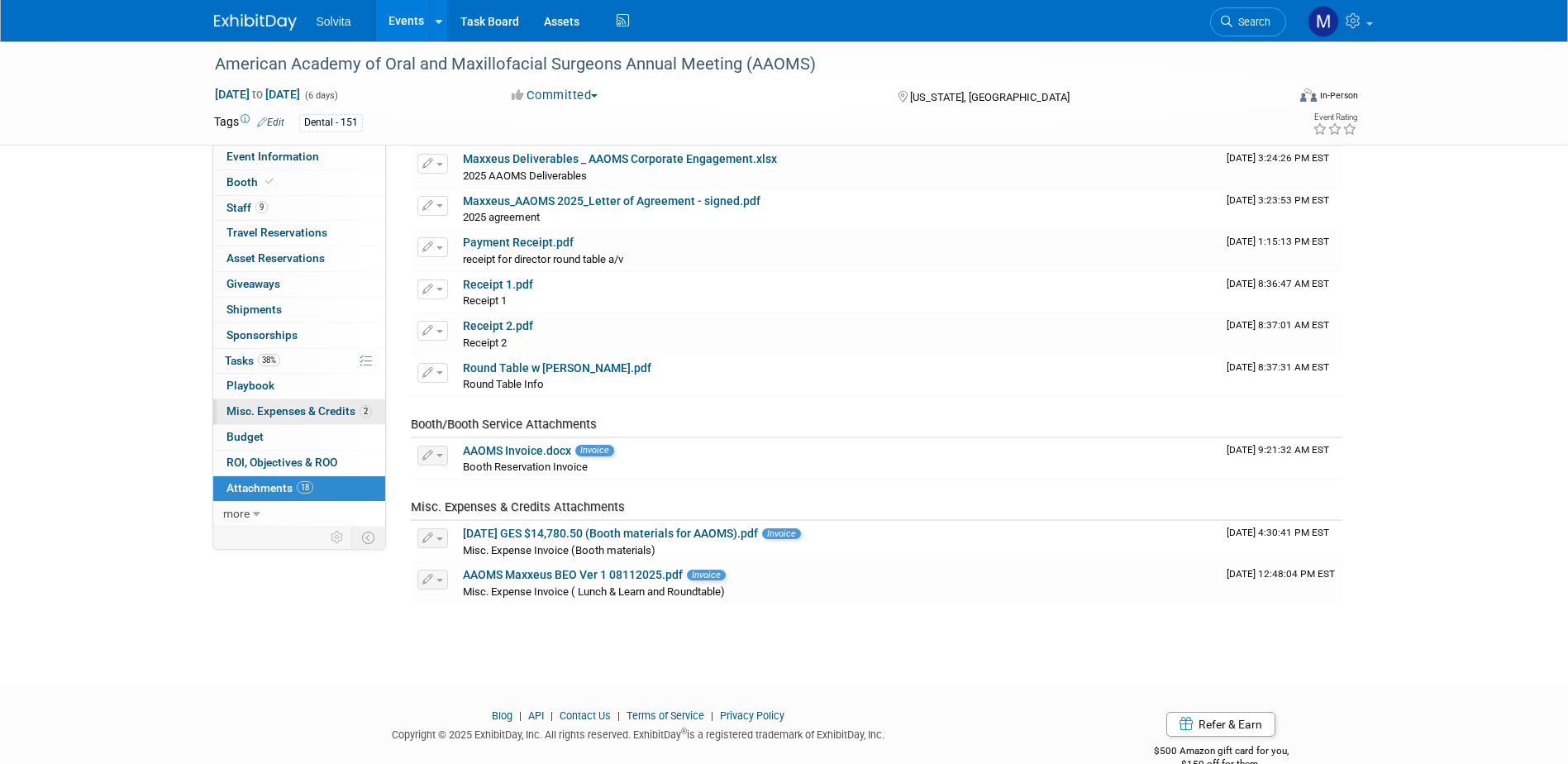
click at [264, 406] on span "Misc. Expenses & Credits 2" at bounding box center [299, 411] width 145 height 13
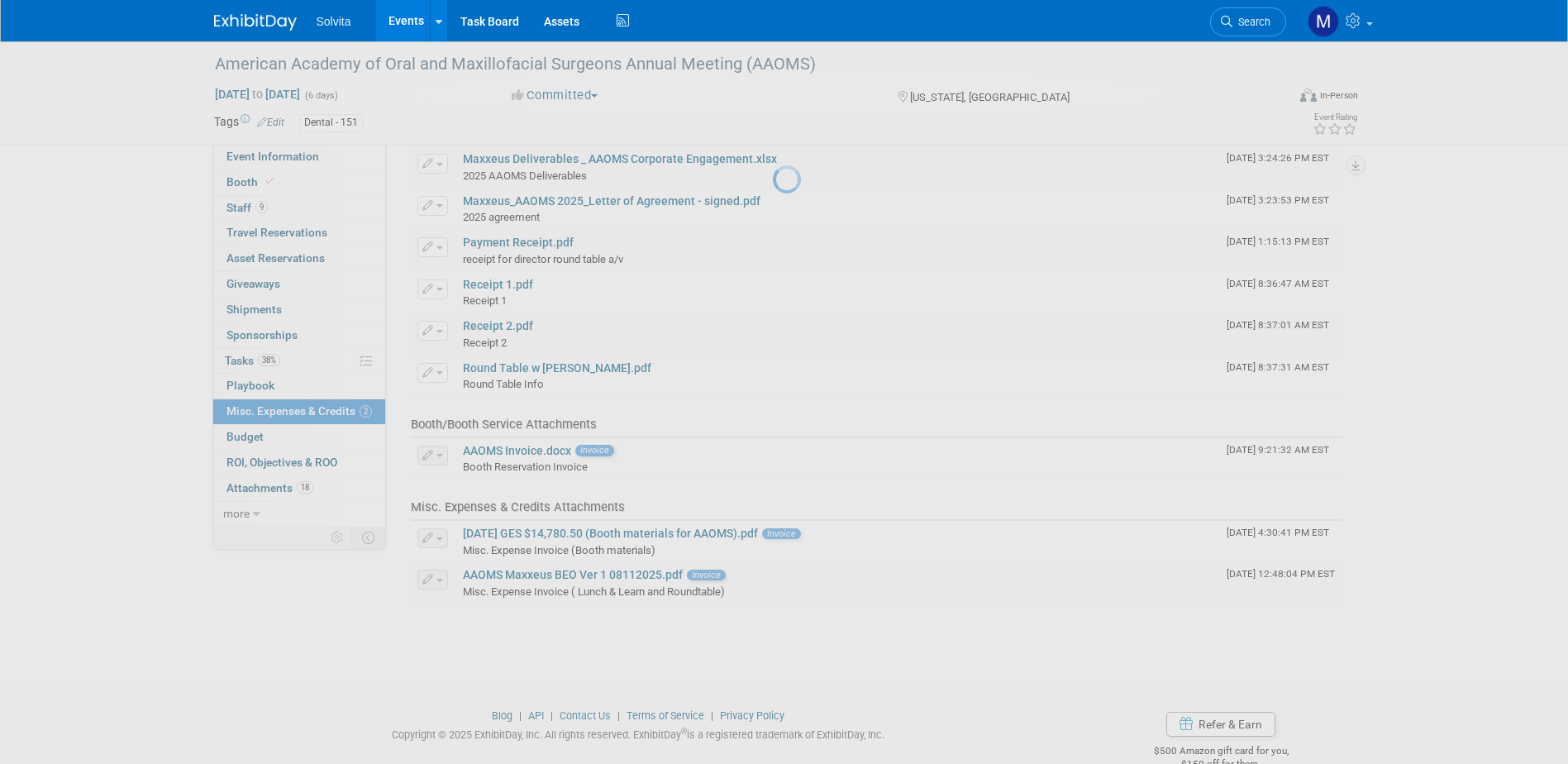
scroll to position [0, 0]
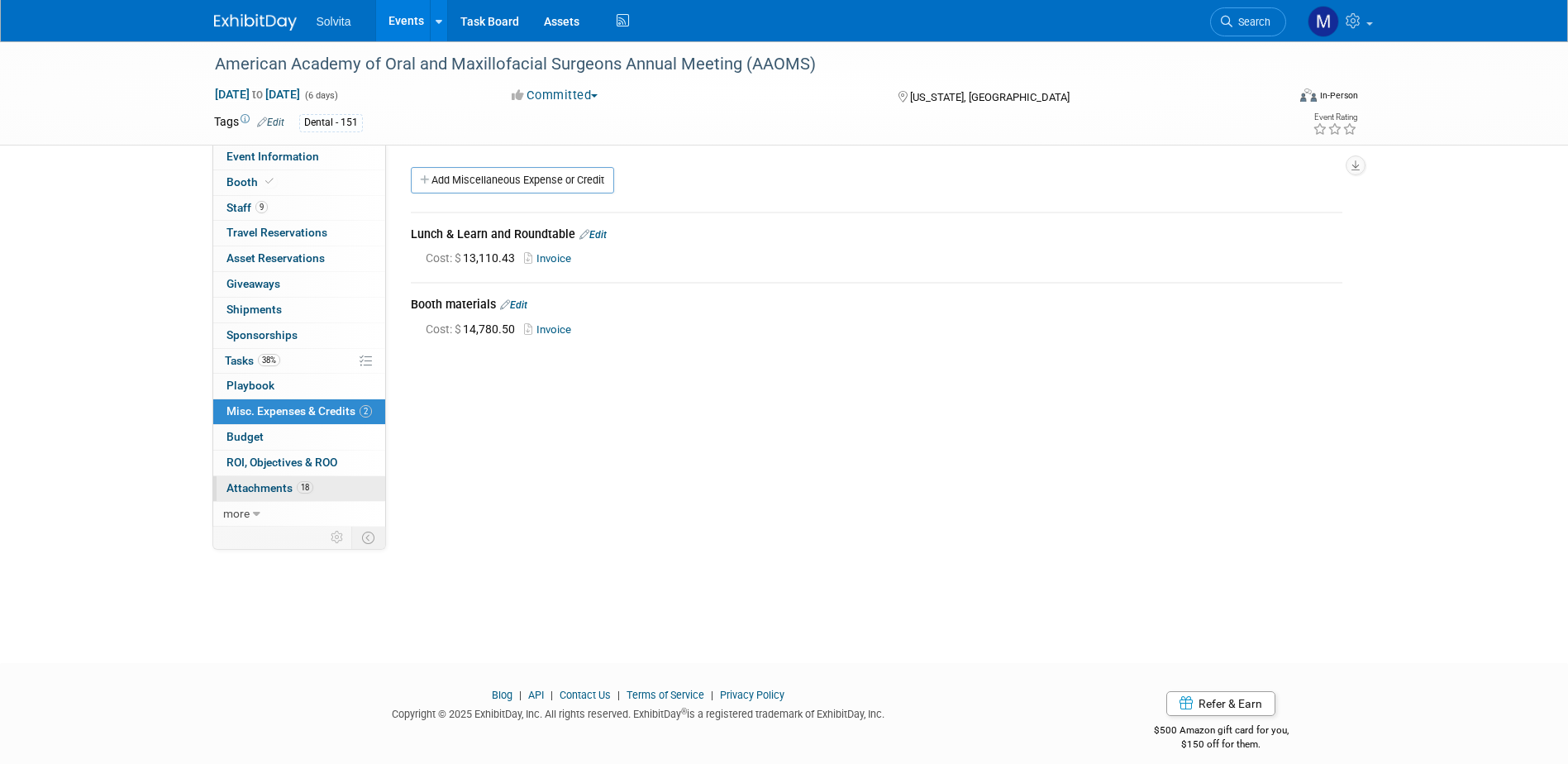
click at [254, 481] on span "Attachments 18" at bounding box center [270, 487] width 87 height 13
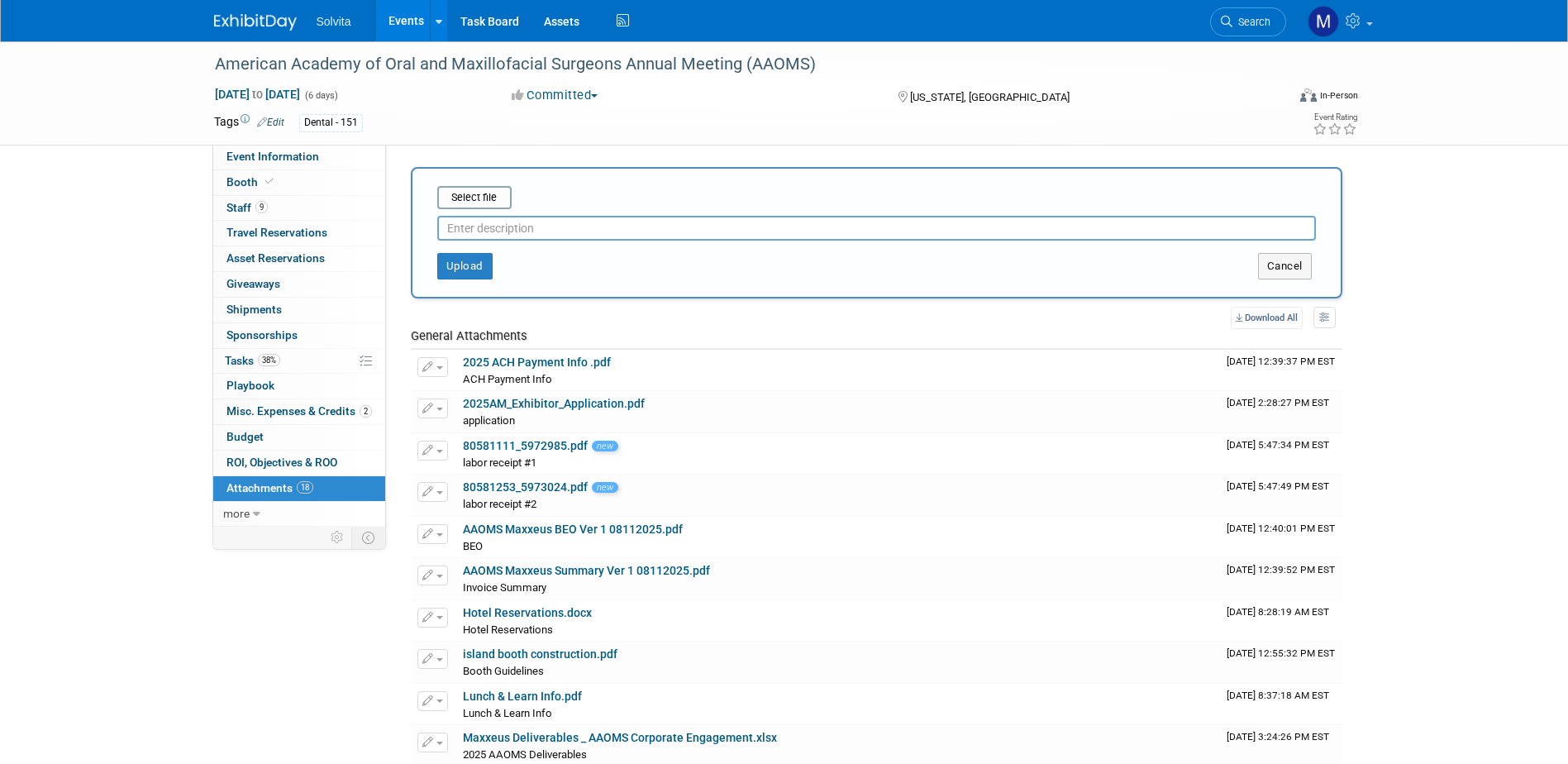
click at [512, 216] on input "text" at bounding box center [876, 228] width 878 height 25
type input "a"
type input "booth furnishing order confirmation"
click at [472, 194] on input "file" at bounding box center [411, 197] width 196 height 20
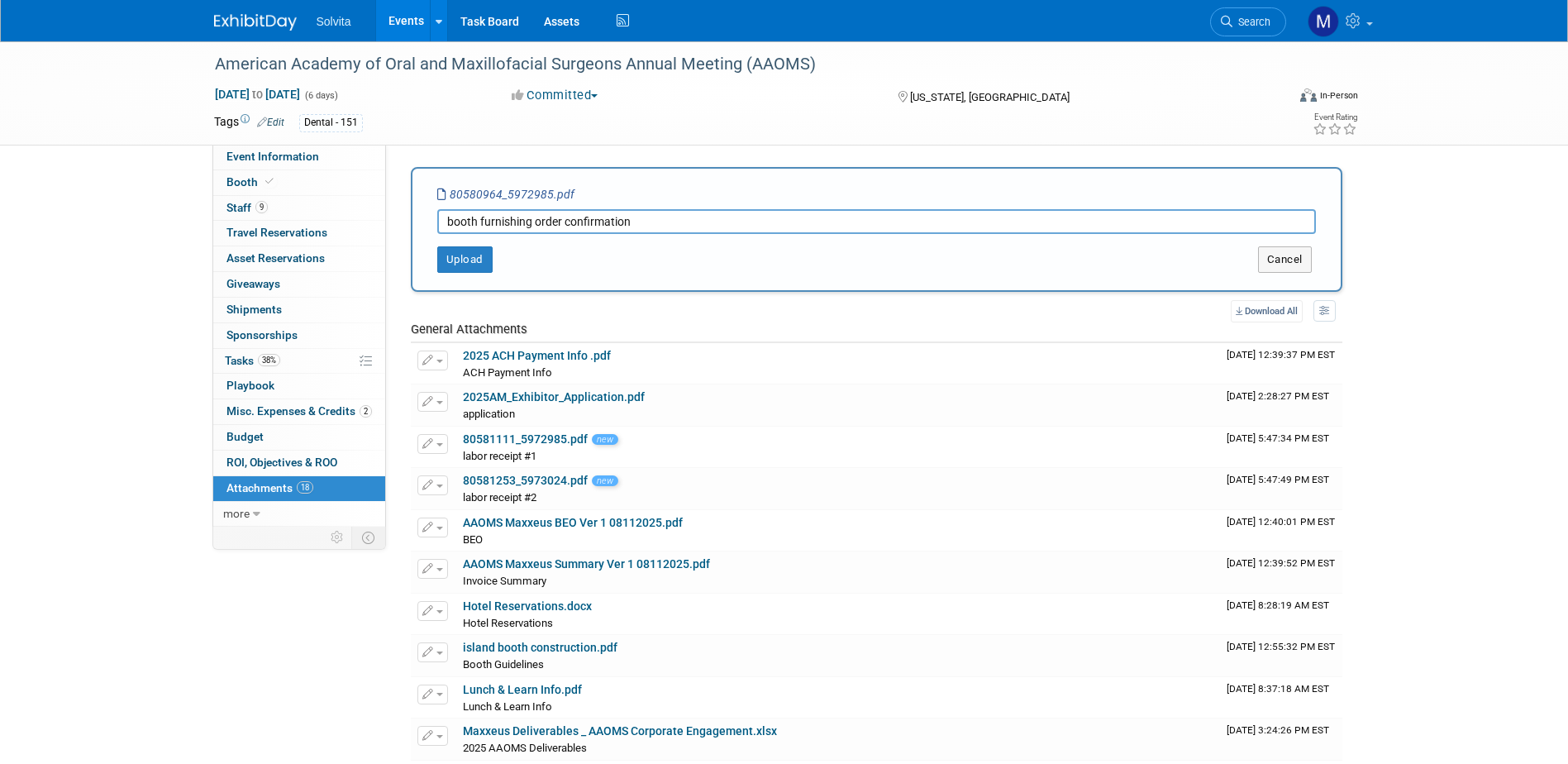
click at [496, 259] on div "Upload" at bounding box center [605, 260] width 387 height 26
click at [464, 255] on button "Upload" at bounding box center [464, 260] width 55 height 26
